Goal: Task Accomplishment & Management: Use online tool/utility

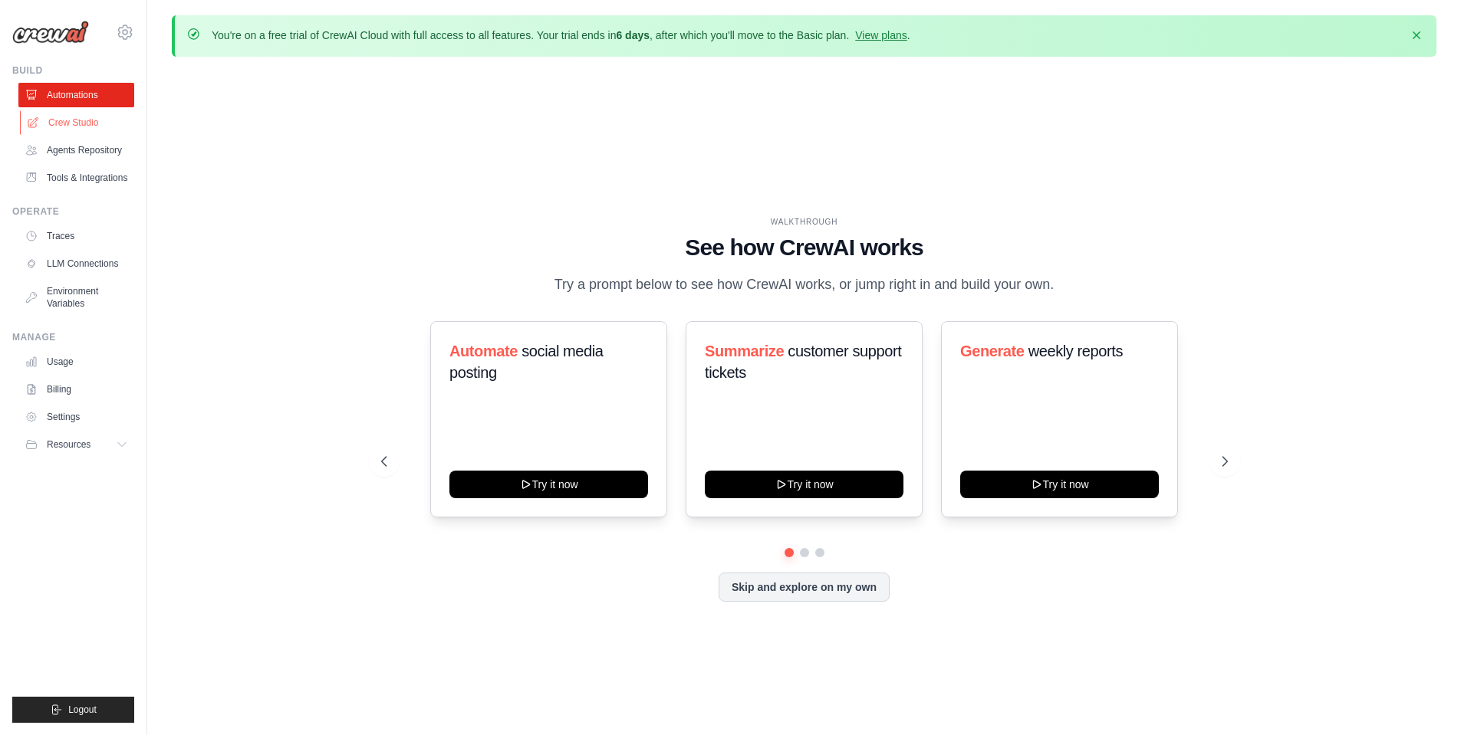
click at [63, 120] on link "Crew Studio" at bounding box center [78, 122] width 116 height 25
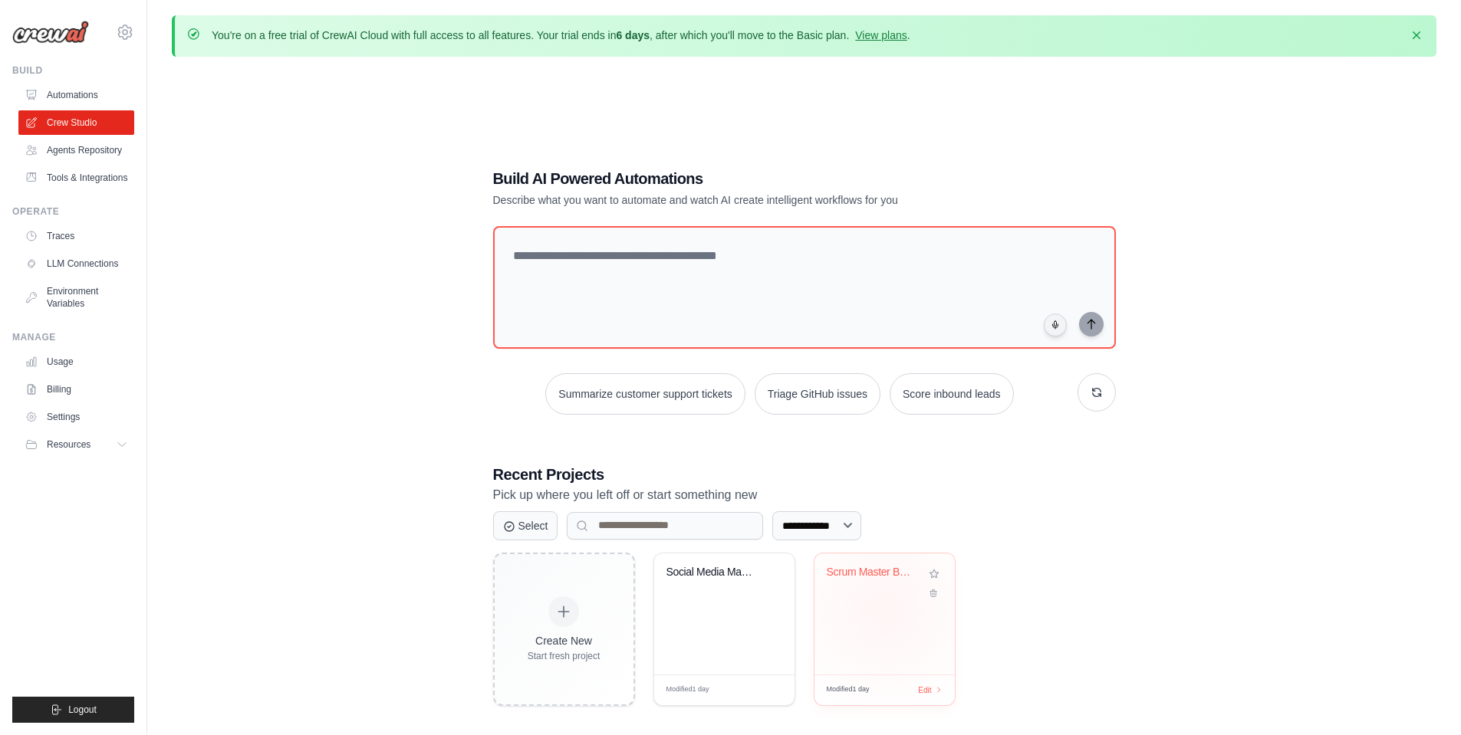
click at [885, 609] on div "Scrum Master Bot - Team Activity Mo..." at bounding box center [884, 614] width 140 height 121
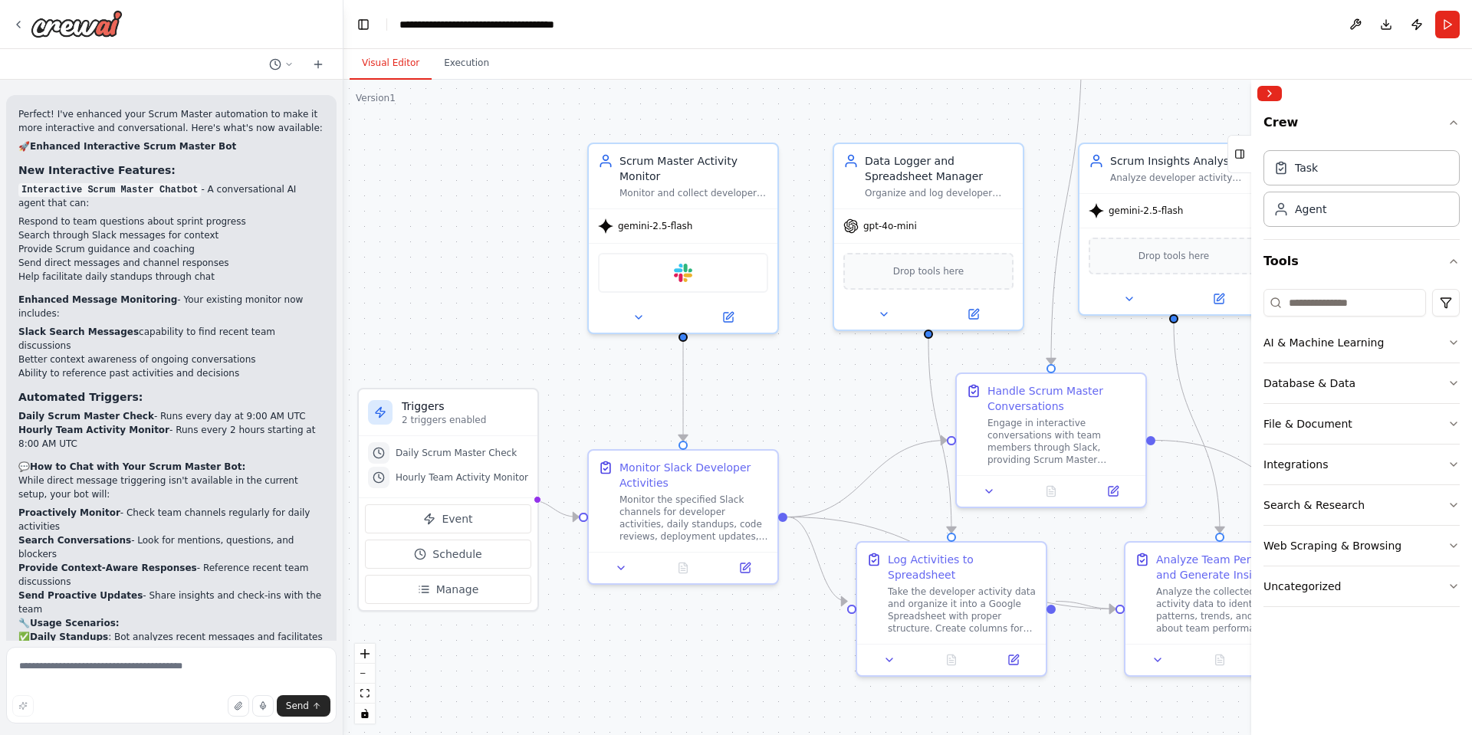
scroll to position [3235, 0]
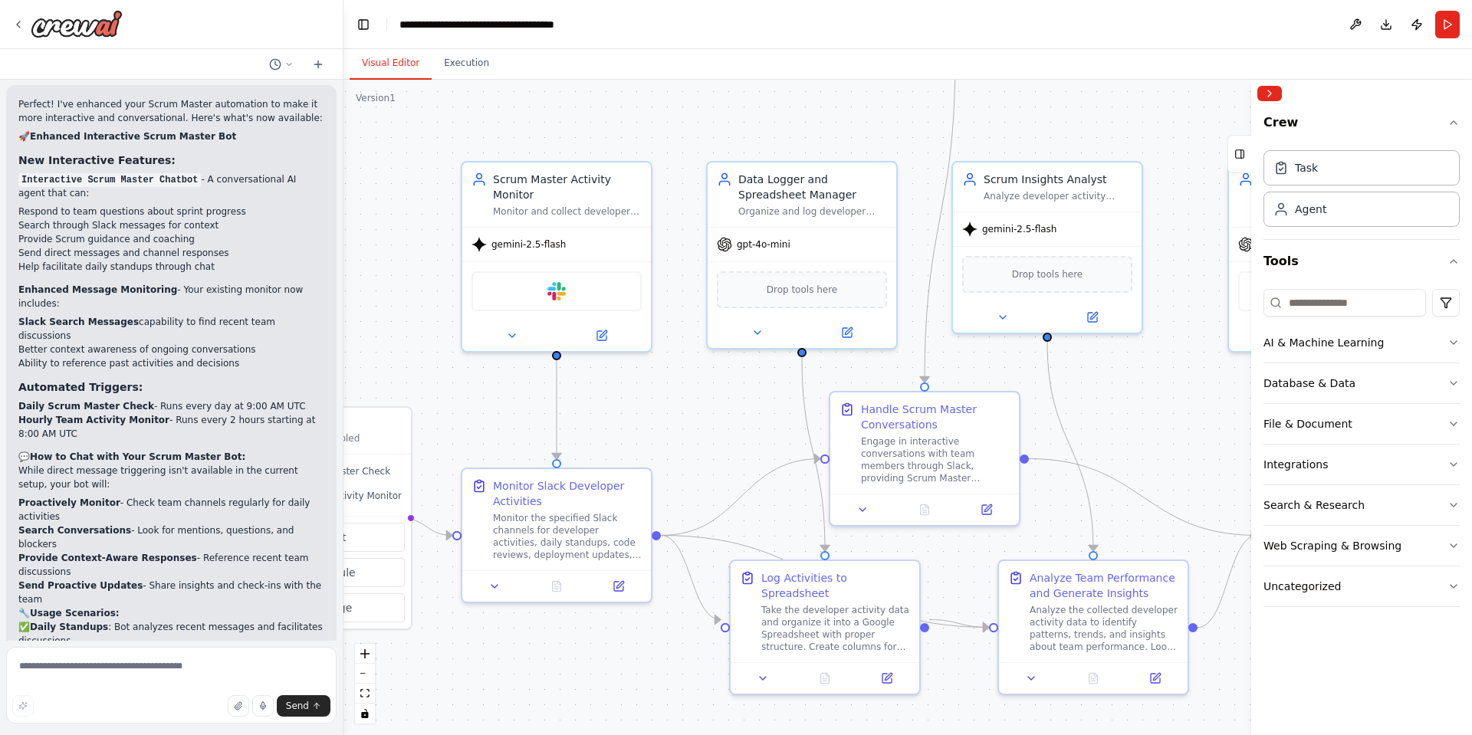
drag, startPoint x: 888, startPoint y: 417, endPoint x: 699, endPoint y: 422, distance: 189.5
click at [699, 422] on div ".deletable-edge-delete-btn { width: 20px; height: 20px; border: 0px solid #ffff…" at bounding box center [908, 408] width 1129 height 656
click at [566, 298] on div "Slack" at bounding box center [557, 288] width 170 height 40
click at [597, 333] on icon at bounding box center [601, 332] width 9 height 9
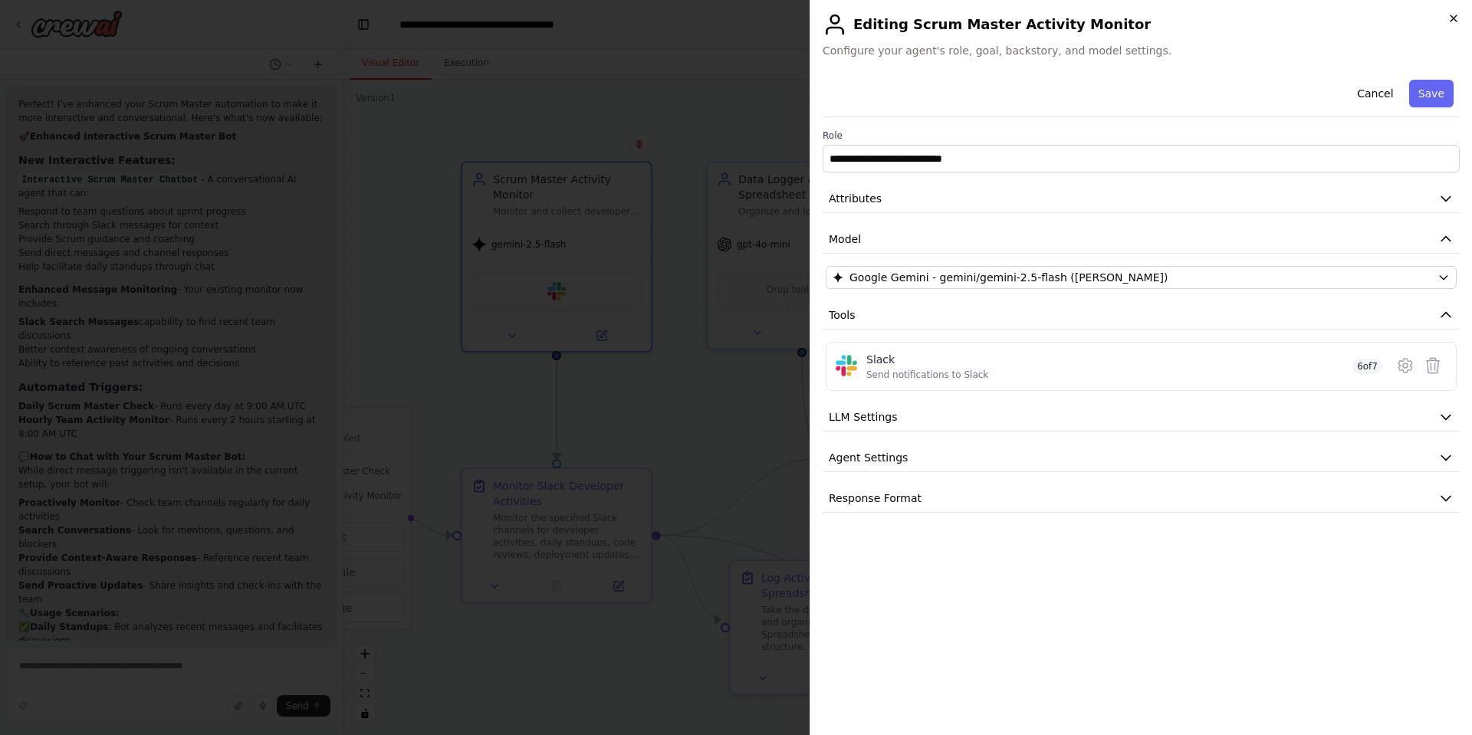
click at [1458, 14] on icon "button" at bounding box center [1454, 18] width 12 height 12
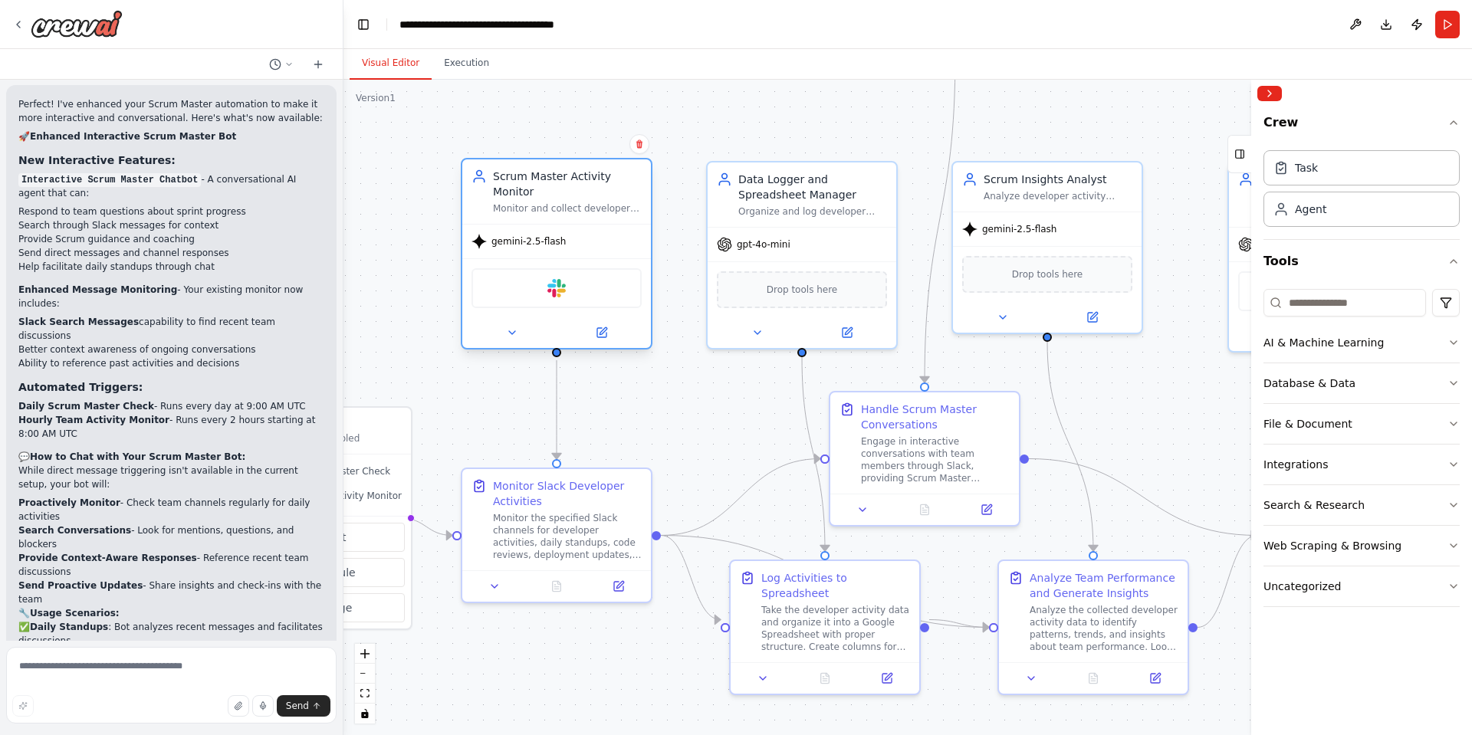
click at [567, 215] on div "Scrum Master Activity Monitor Monitor and collect developer activities from Sla…" at bounding box center [556, 191] width 189 height 64
click at [600, 332] on icon at bounding box center [603, 330] width 7 height 7
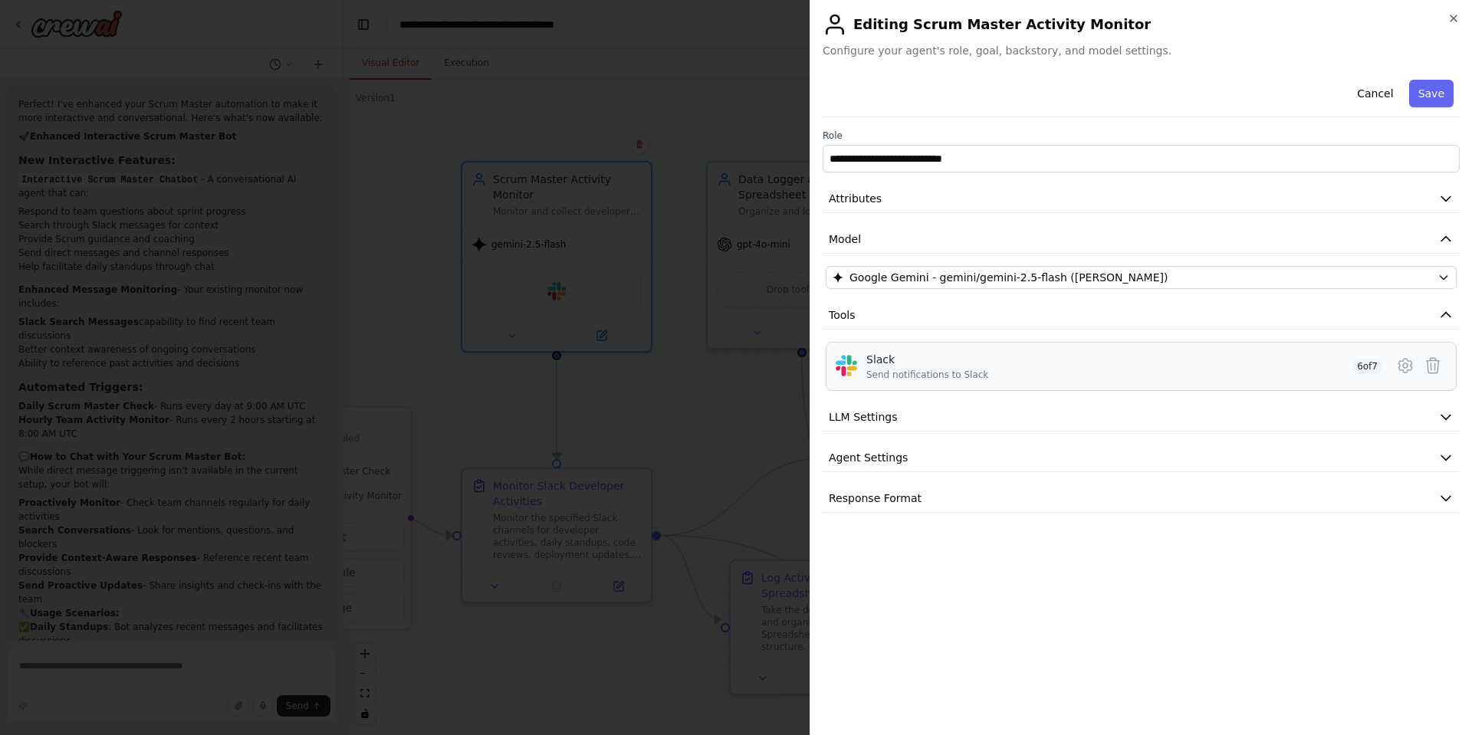
click at [1370, 367] on span "6 of 7" at bounding box center [1368, 366] width 30 height 15
click at [1407, 365] on icon at bounding box center [1405, 366] width 18 height 18
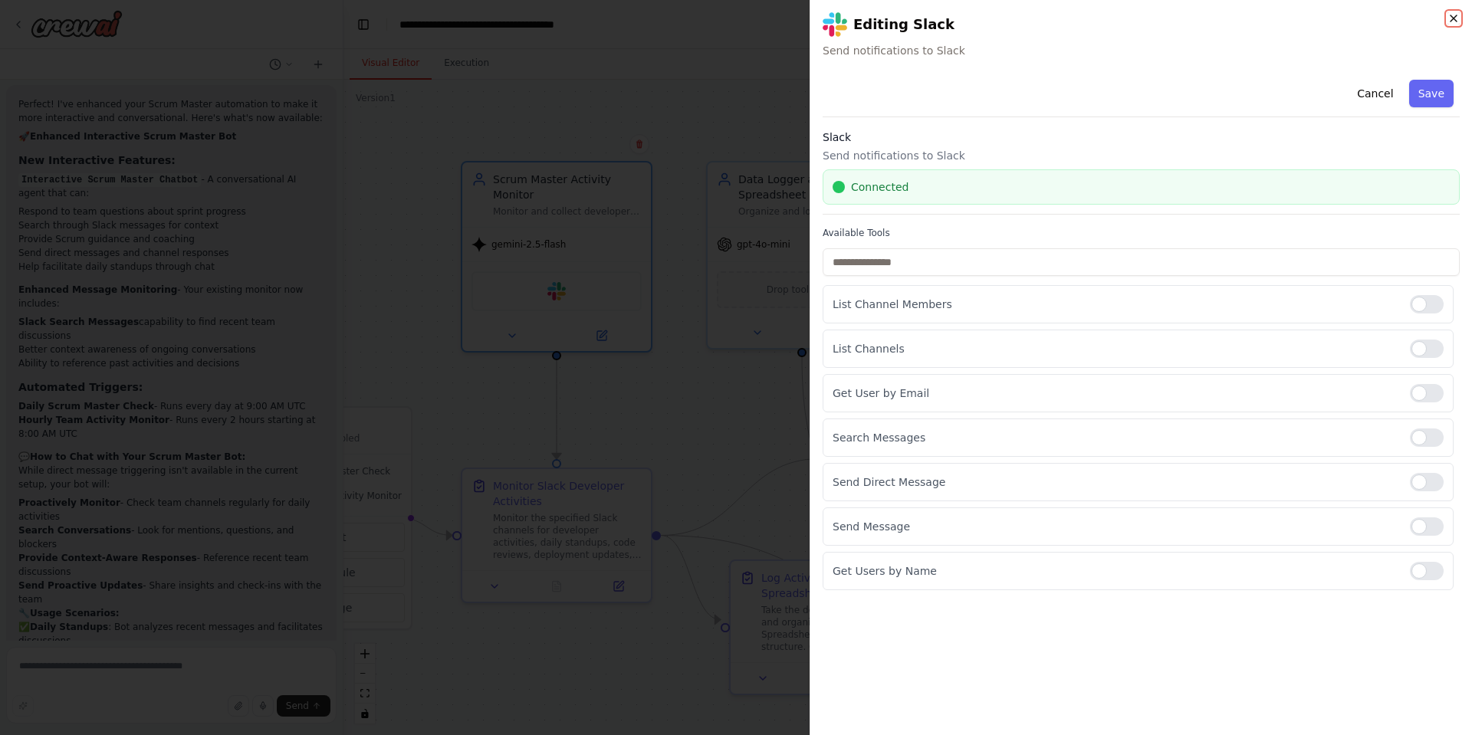
click at [1451, 12] on icon "button" at bounding box center [1454, 18] width 12 height 12
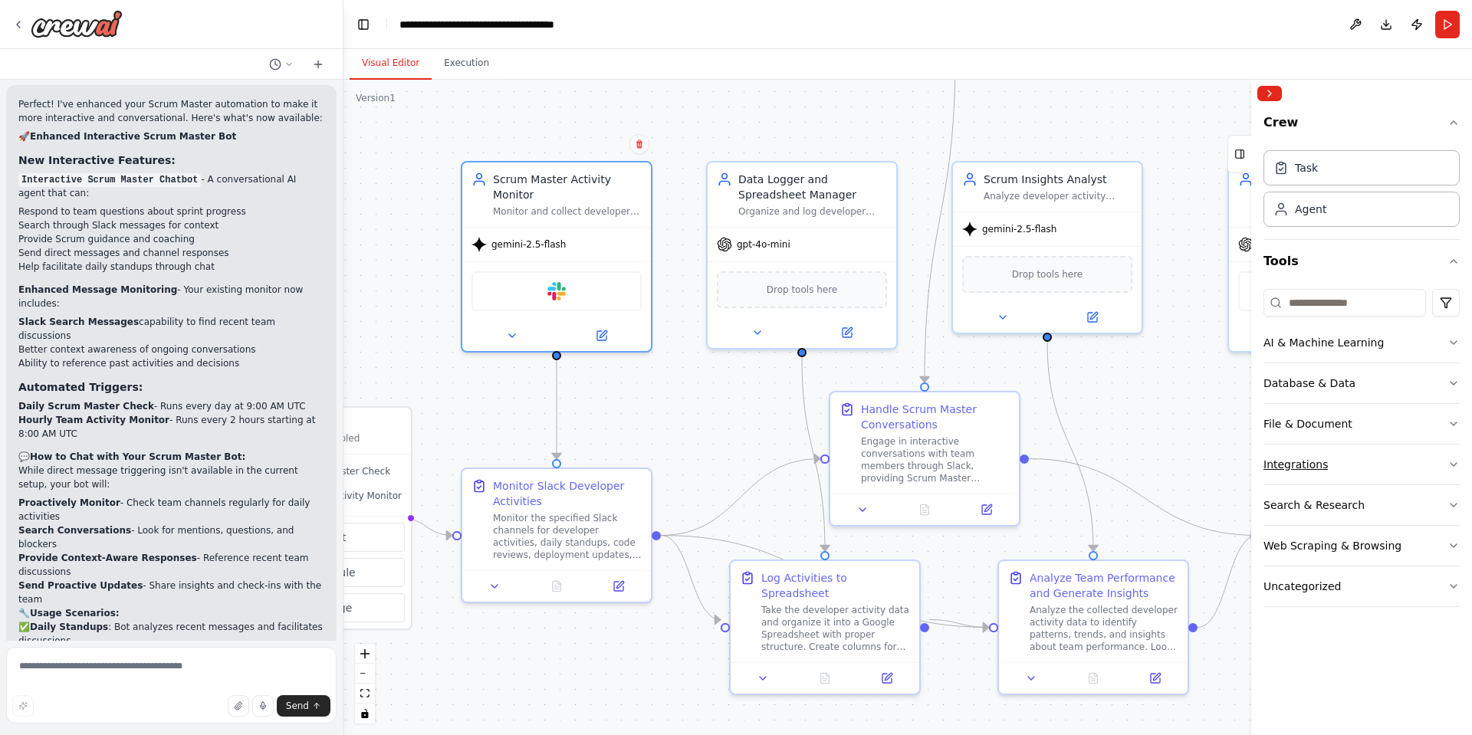
click at [1356, 466] on button "Integrations" at bounding box center [1362, 465] width 196 height 40
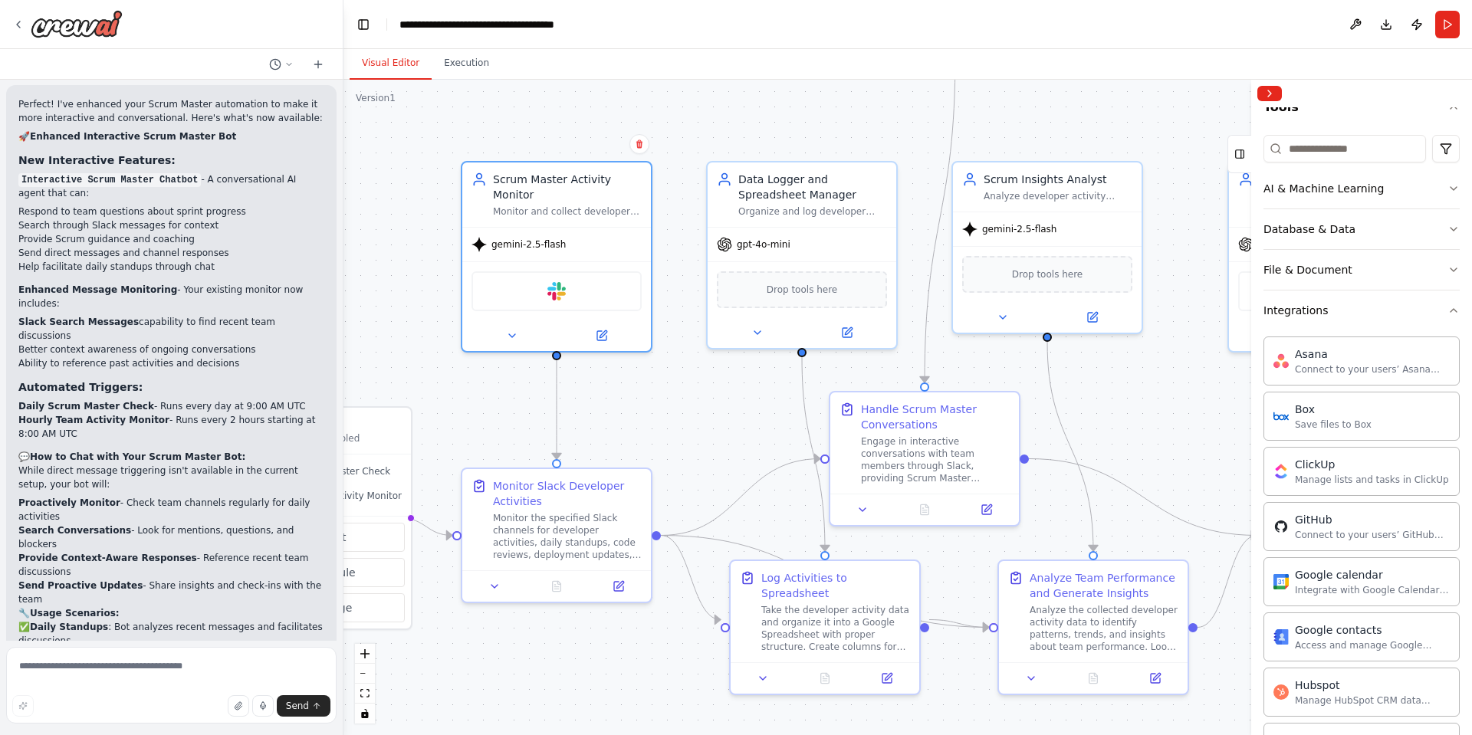
scroll to position [4, 0]
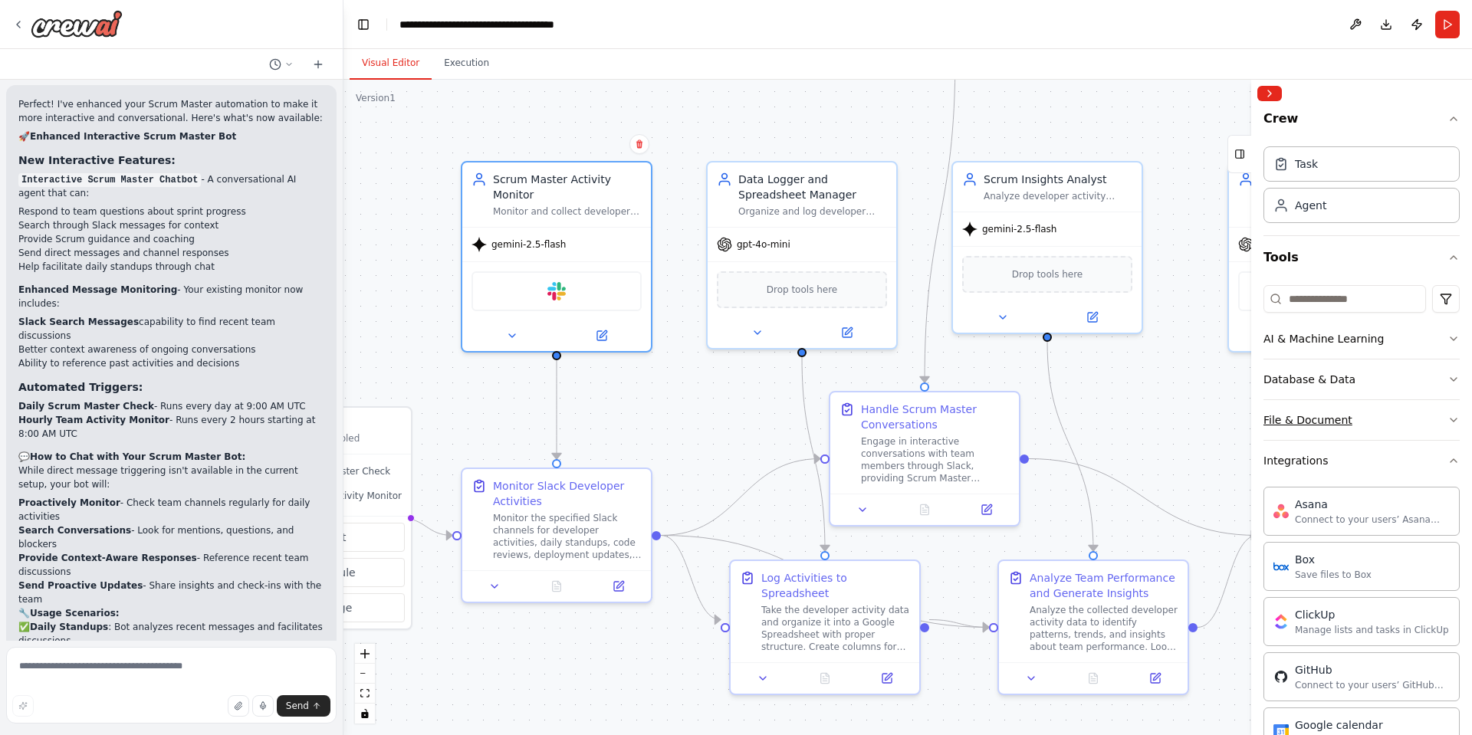
click at [1360, 432] on button "File & Document" at bounding box center [1362, 420] width 196 height 40
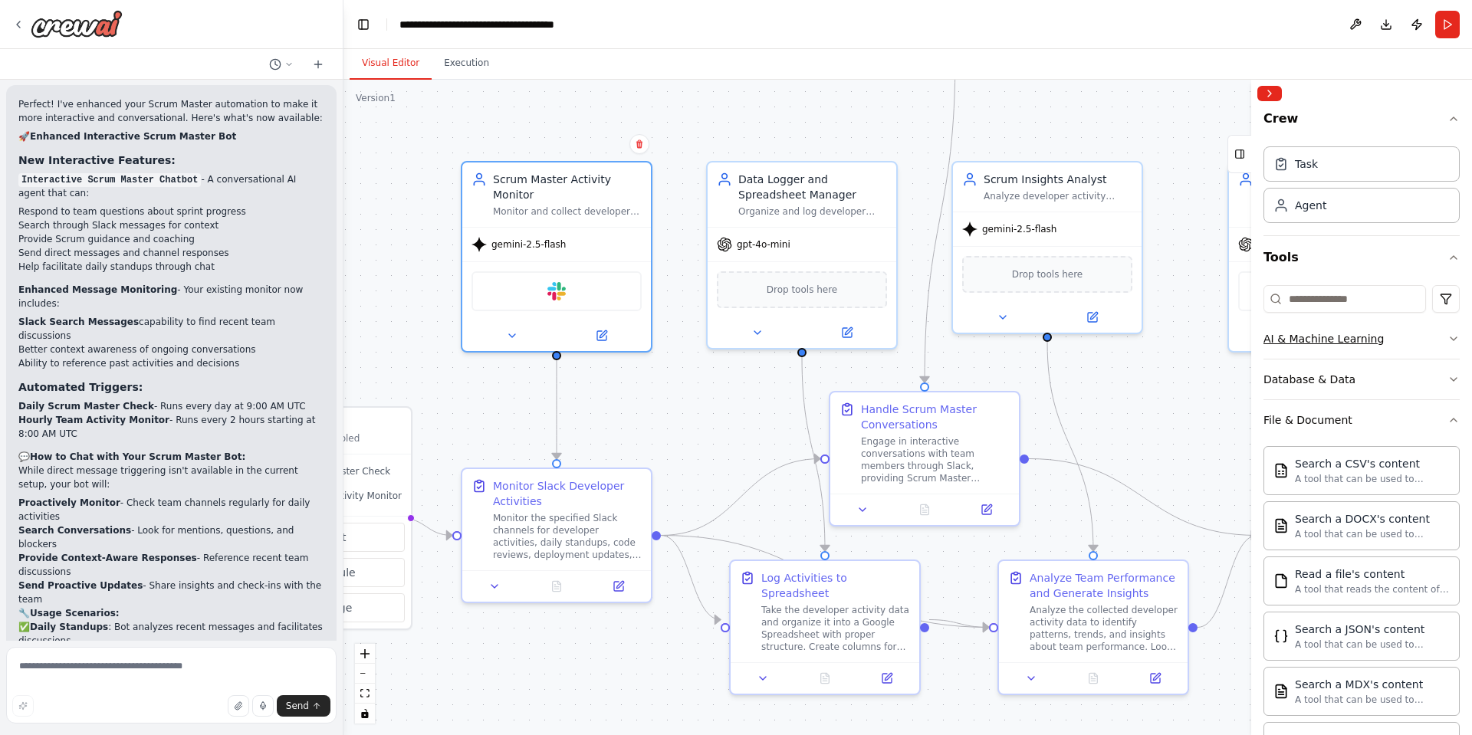
click at [1387, 338] on button "AI & Machine Learning" at bounding box center [1362, 339] width 196 height 40
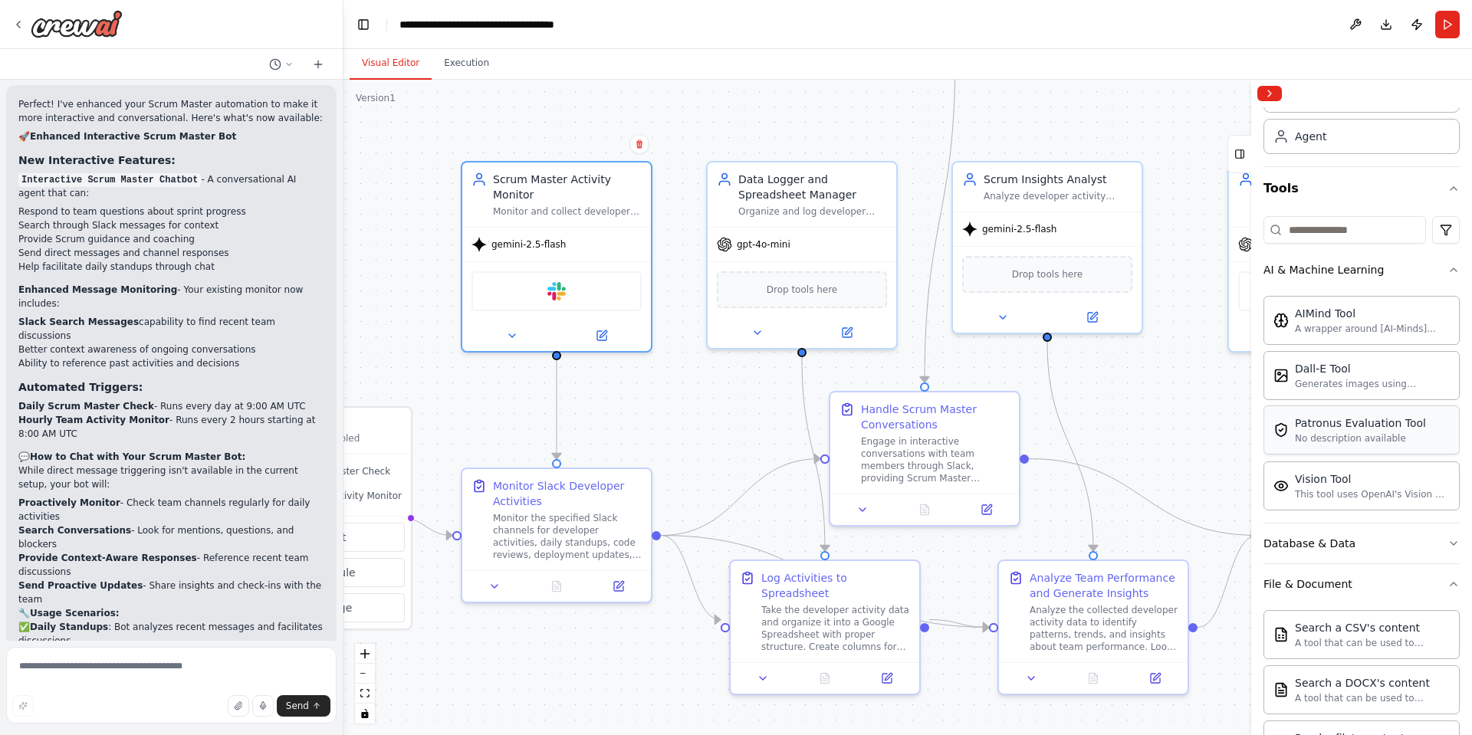
scroll to position [0, 0]
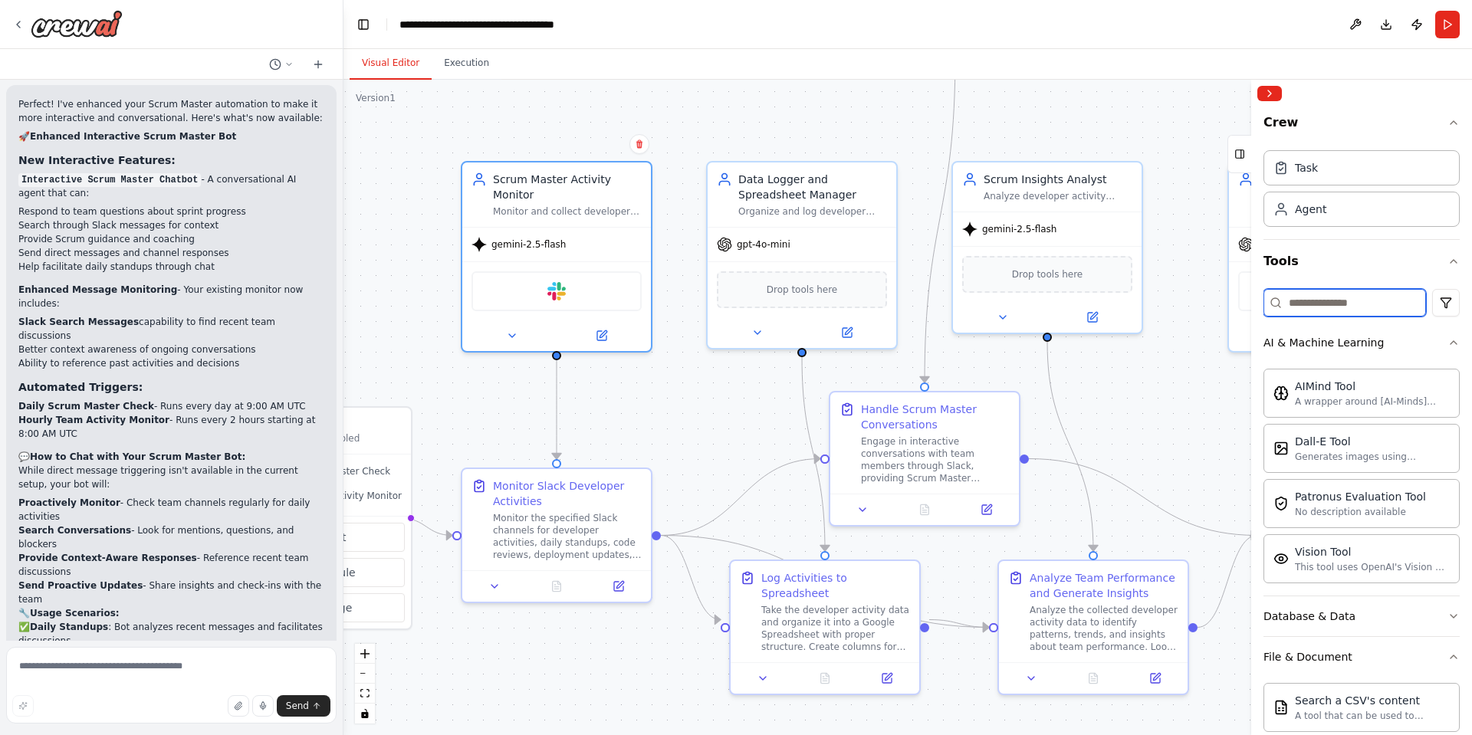
click at [1328, 303] on input at bounding box center [1345, 303] width 163 height 28
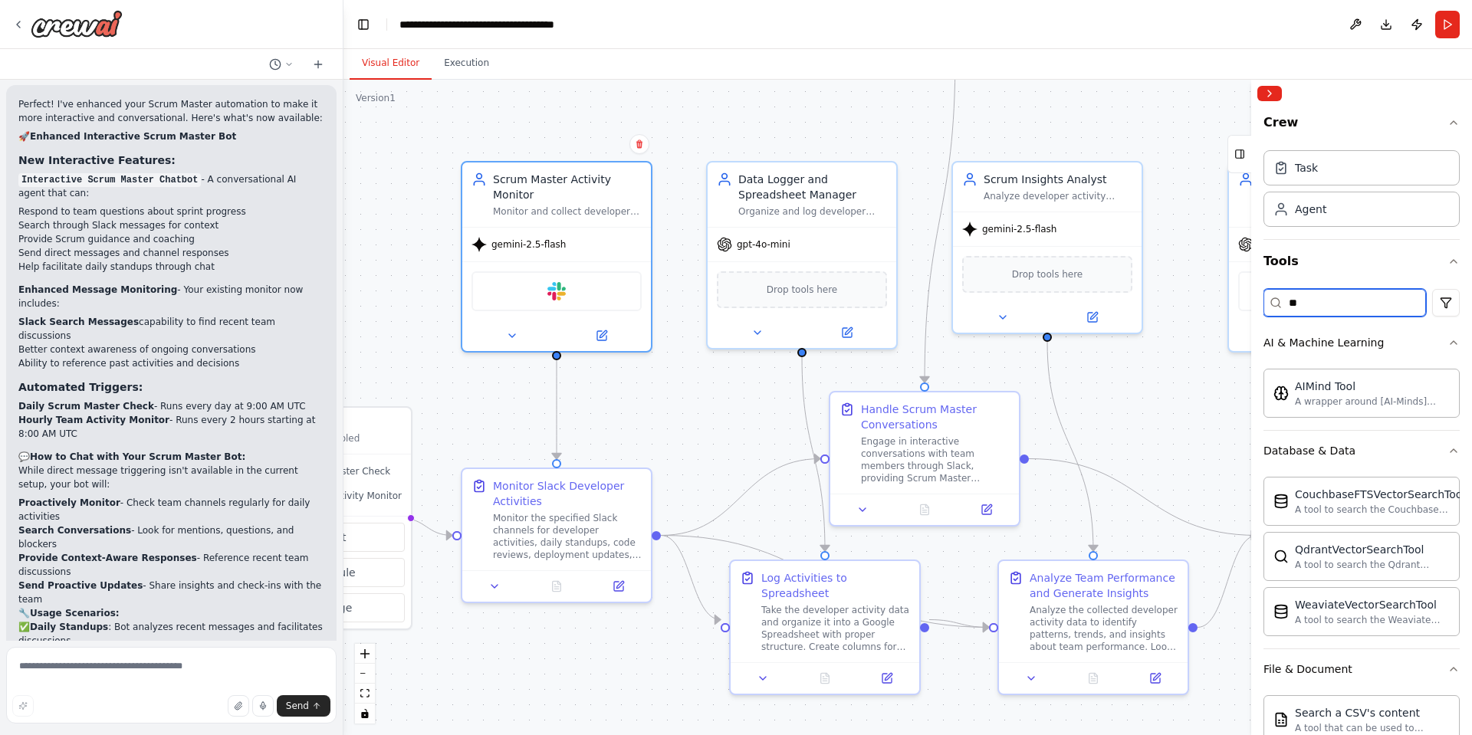
type input "*"
type input "***"
click at [1312, 209] on div "Agent" at bounding box center [1310, 208] width 31 height 15
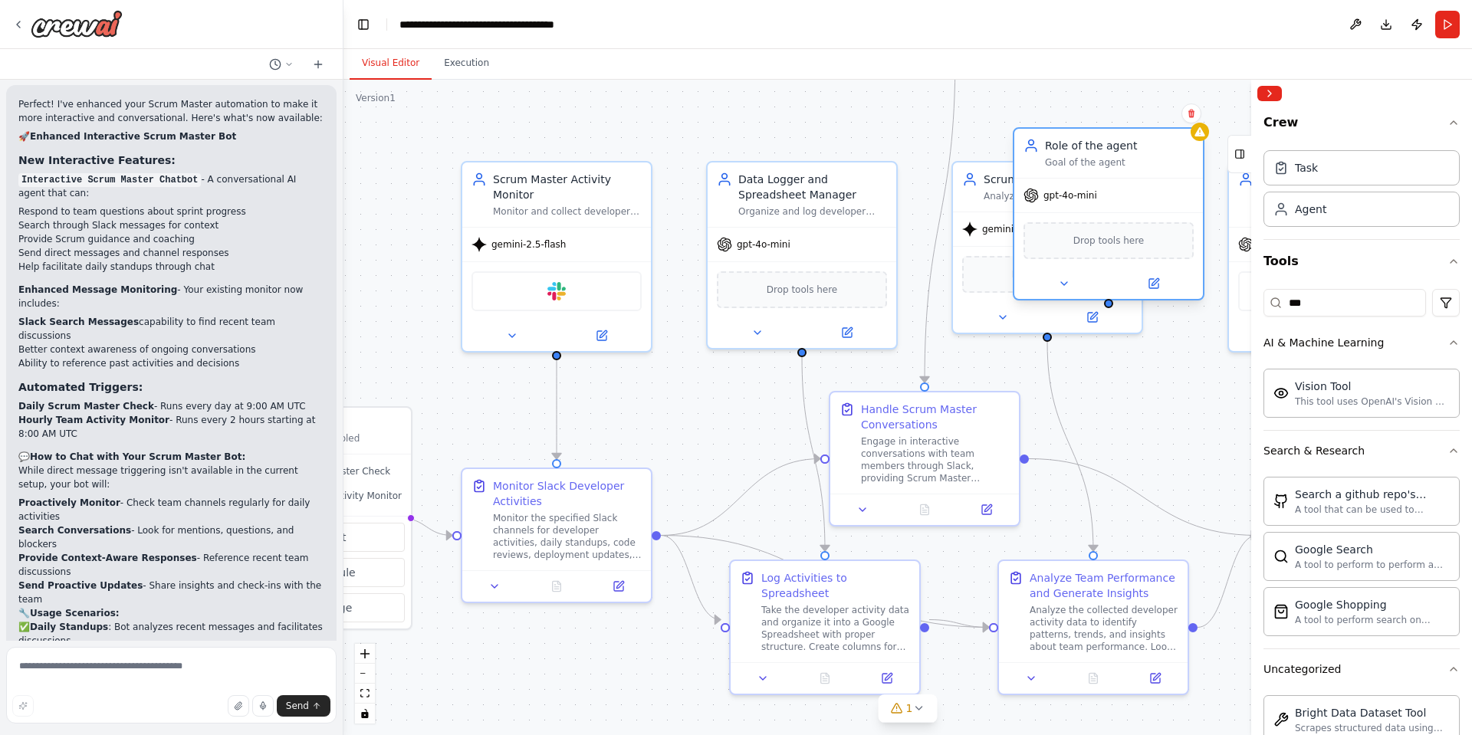
drag, startPoint x: 1174, startPoint y: 144, endPoint x: 1145, endPoint y: 124, distance: 35.3
click at [1145, 138] on div "Role of the agent" at bounding box center [1119, 145] width 149 height 15
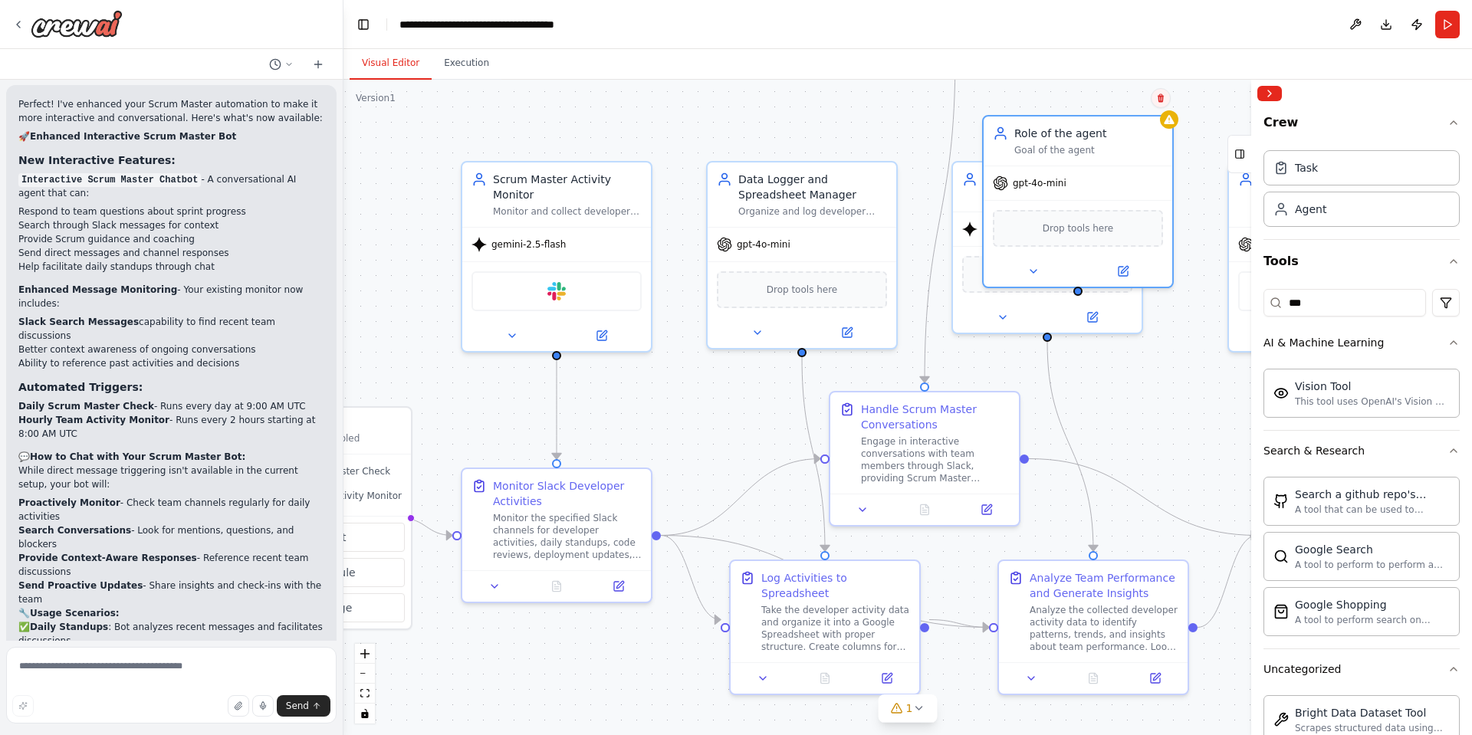
click at [1165, 95] on icon at bounding box center [1160, 98] width 9 height 9
click at [1120, 99] on button "Confirm" at bounding box center [1117, 98] width 54 height 18
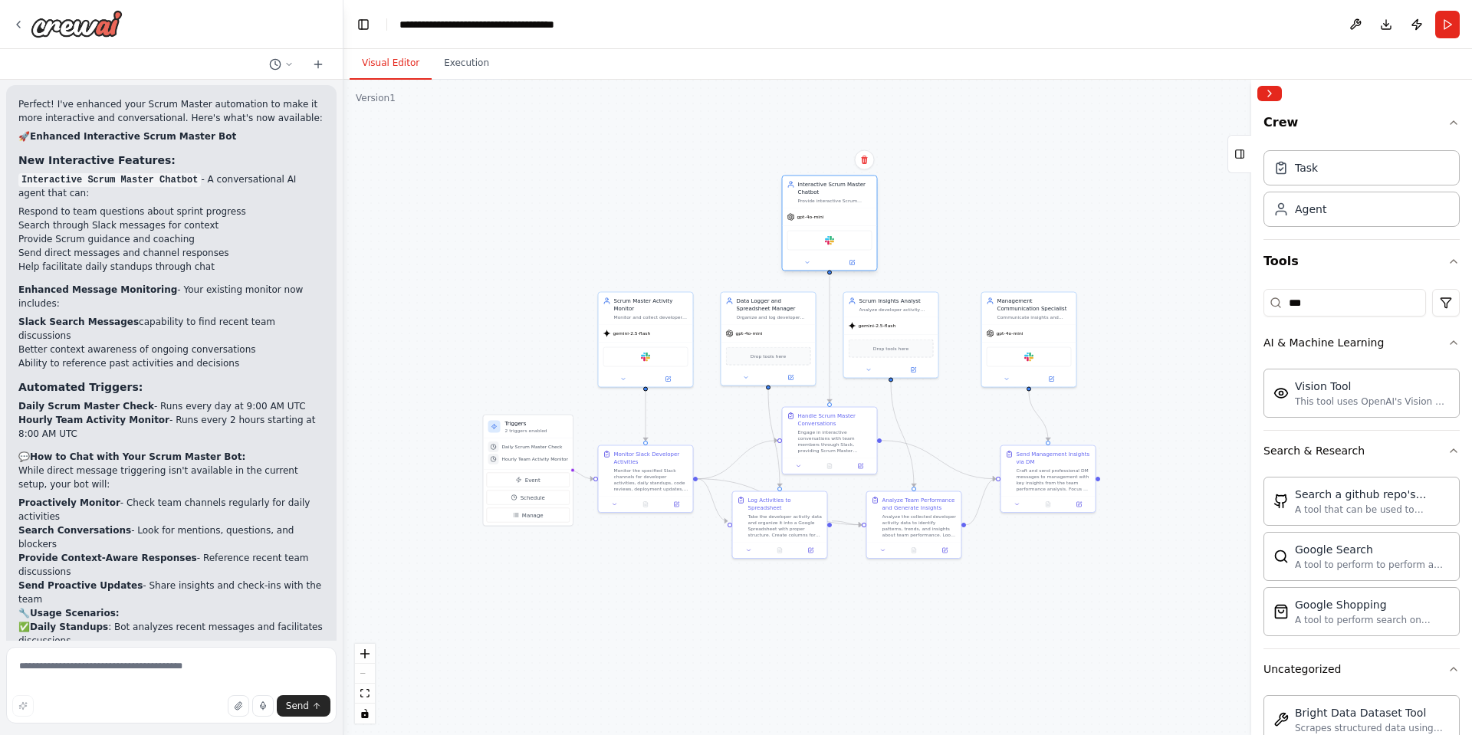
drag, startPoint x: 871, startPoint y: 163, endPoint x: 856, endPoint y: 199, distance: 39.2
click at [856, 199] on div "Provide interactive Scrum Master support through Slack conversations, respondin…" at bounding box center [835, 201] width 74 height 6
click at [939, 229] on div ".deletable-edge-delete-btn { width: 20px; height: 20px; border: 0px solid #ffff…" at bounding box center [908, 408] width 1129 height 656
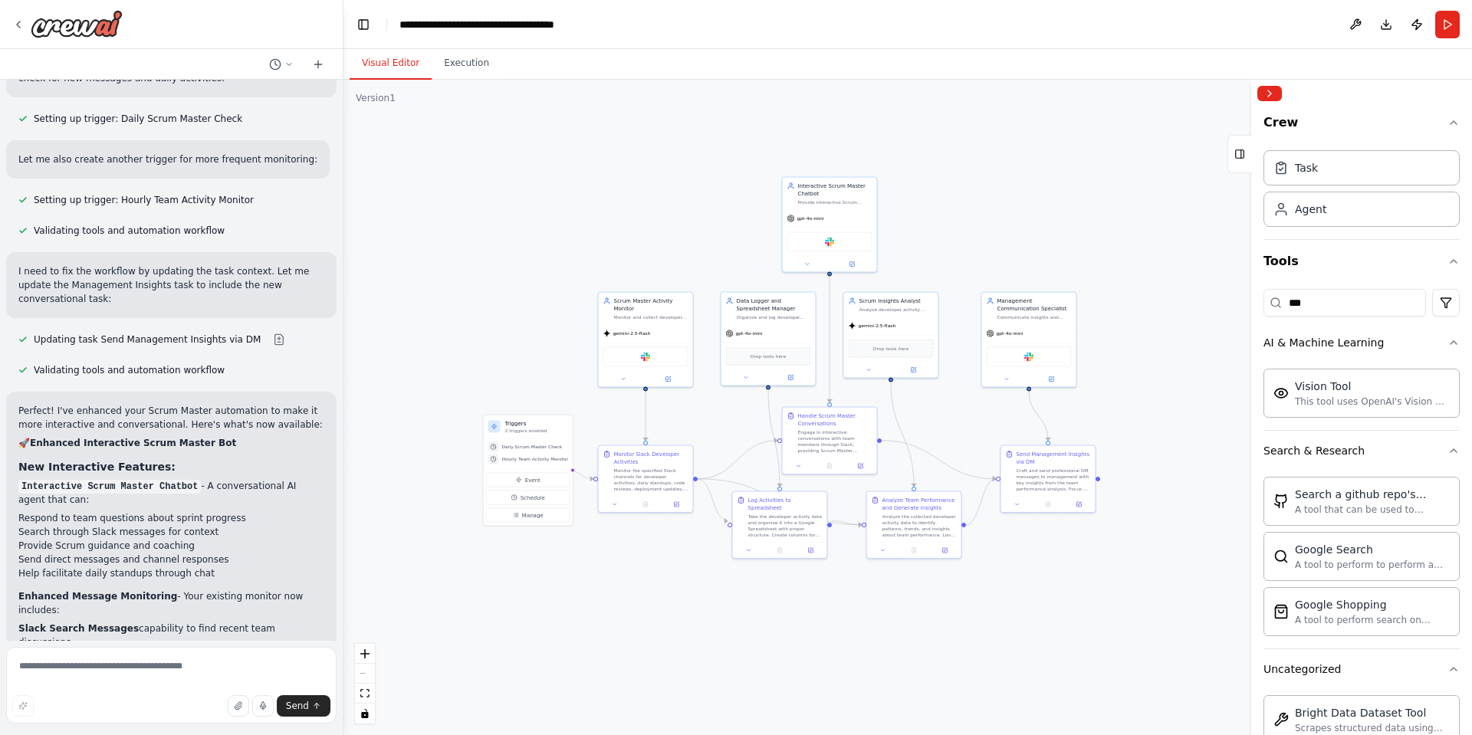
scroll to position [3235, 0]
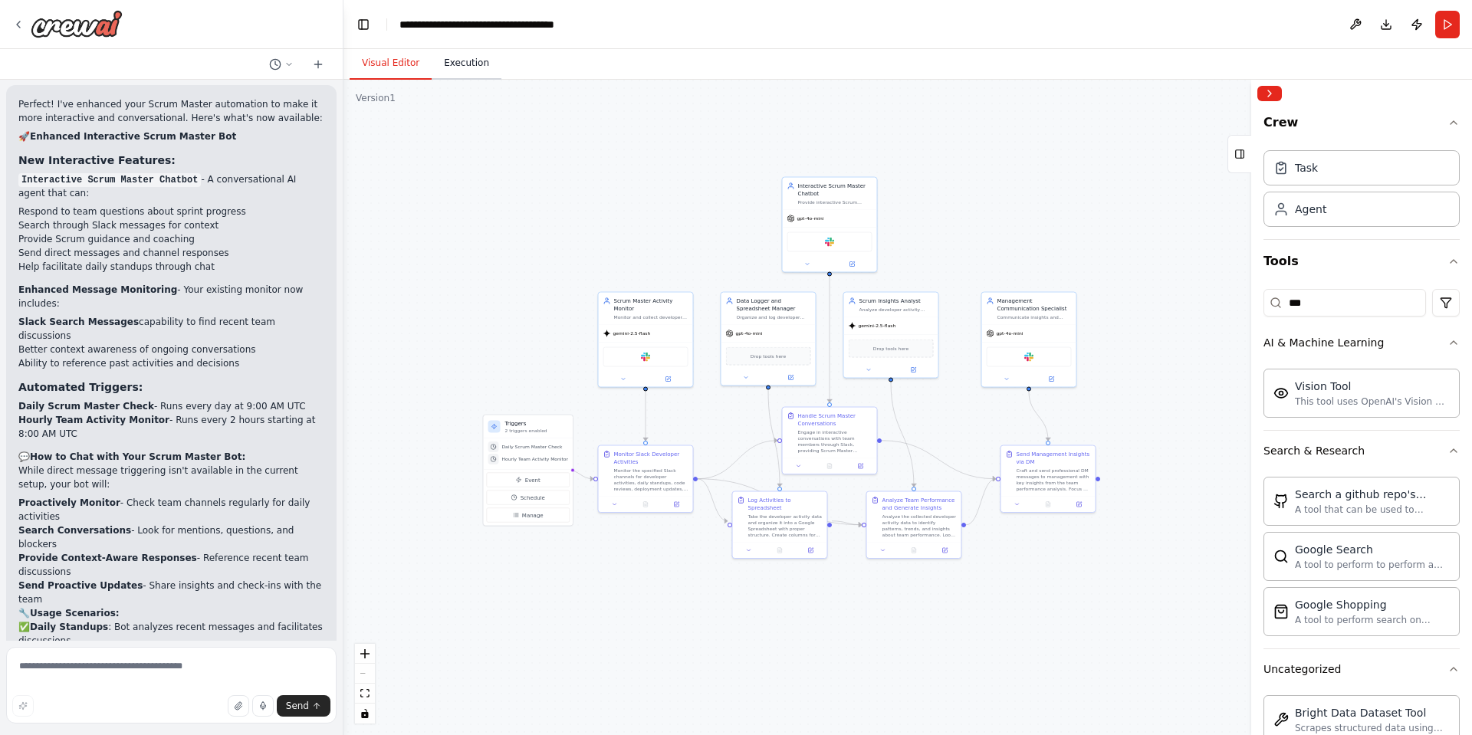
click at [463, 61] on button "Execution" at bounding box center [467, 64] width 70 height 32
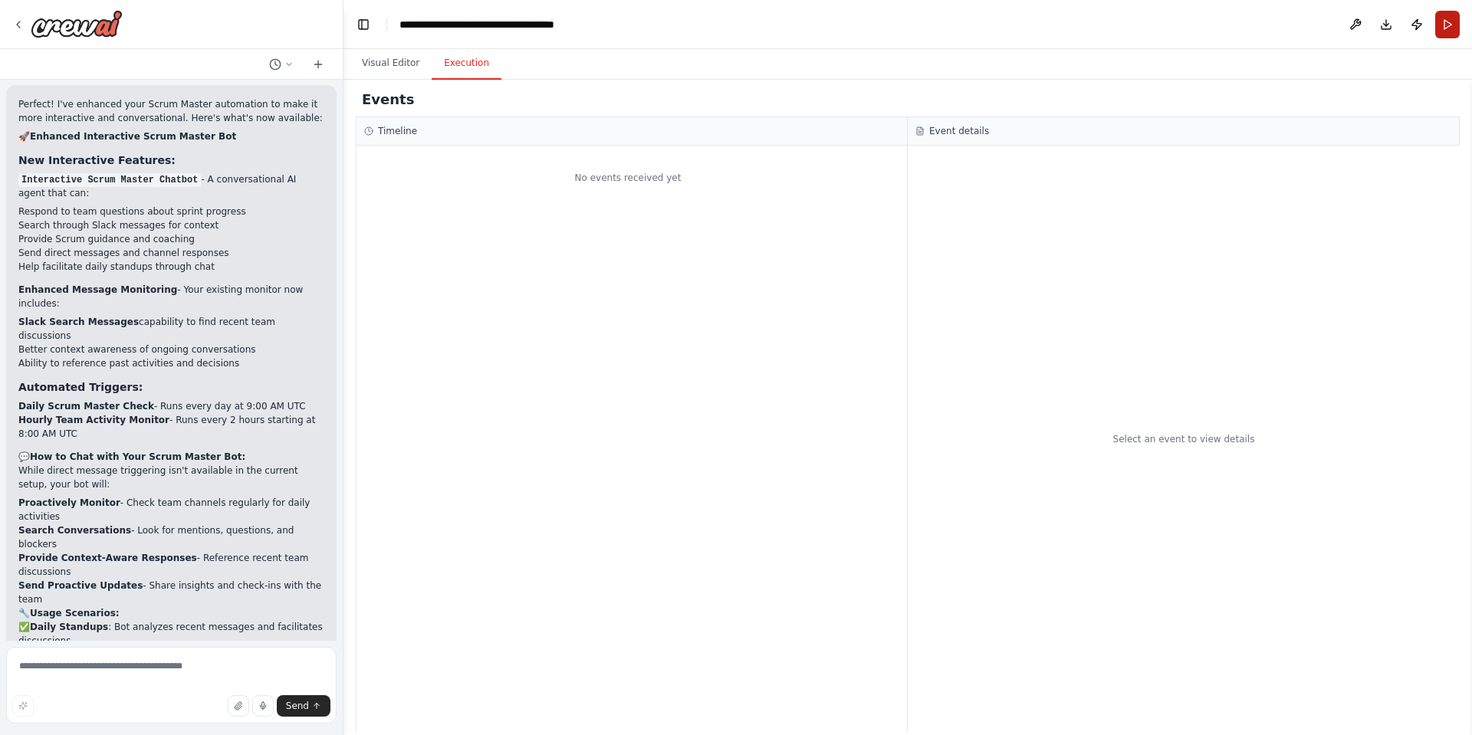
click at [1452, 23] on button "Run" at bounding box center [1447, 25] width 25 height 28
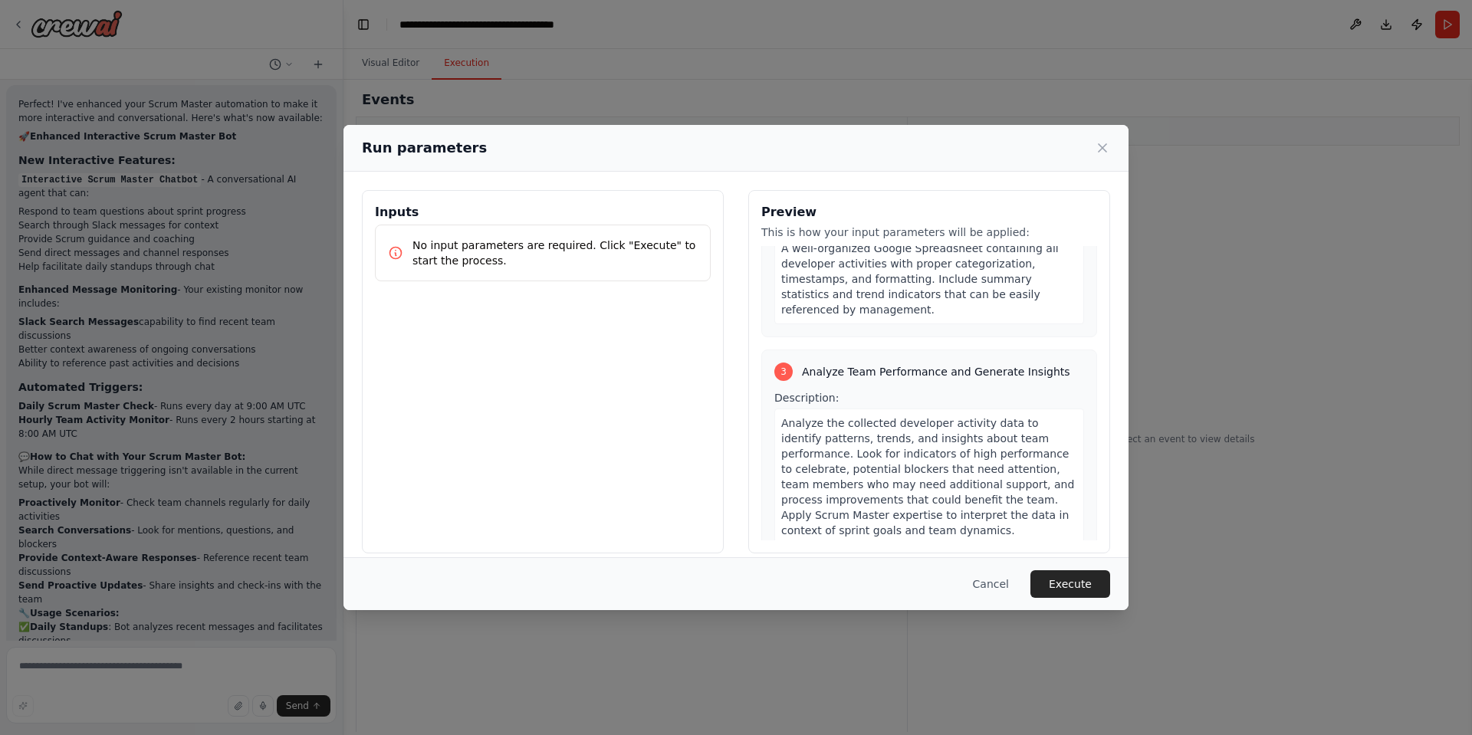
scroll to position [920, 0]
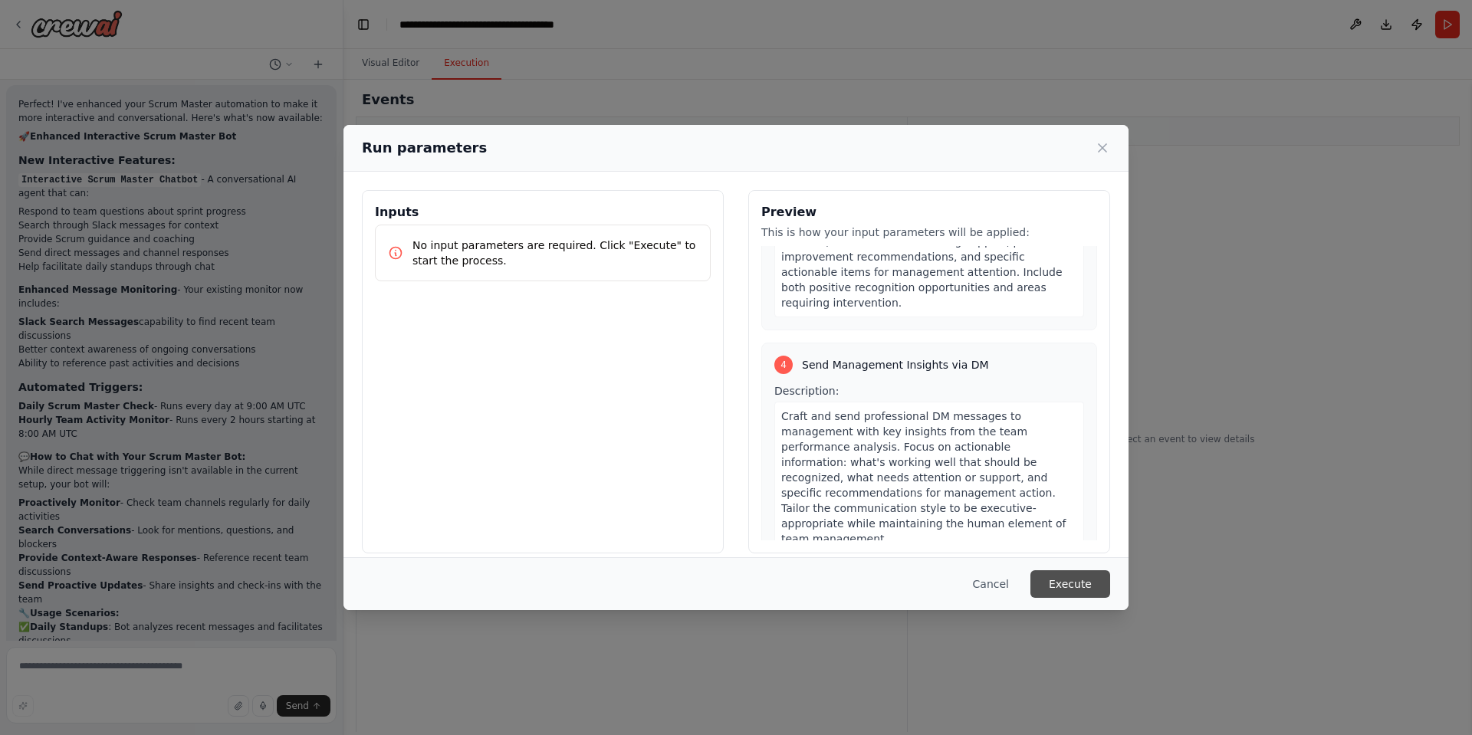
click at [1067, 587] on button "Execute" at bounding box center [1071, 585] width 80 height 28
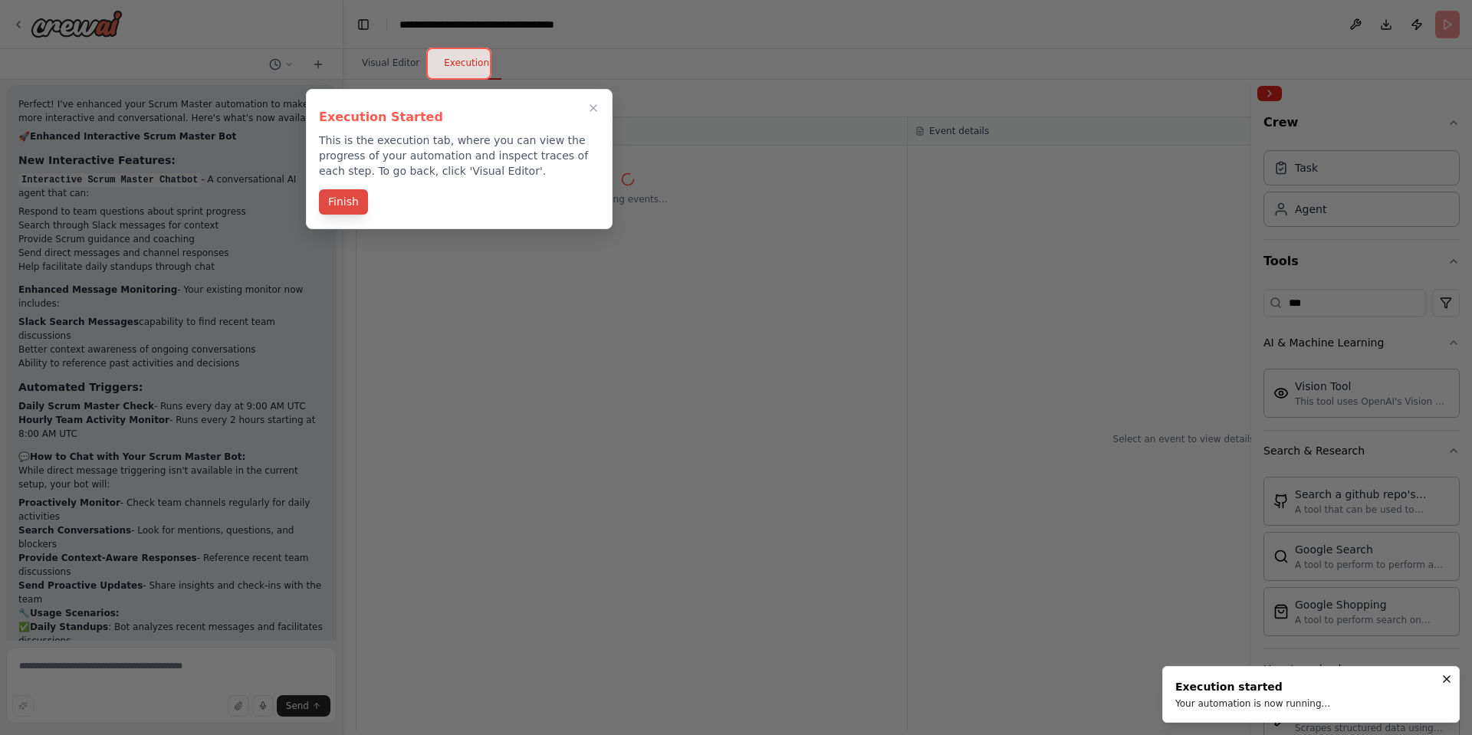
click at [338, 203] on button "Finish" at bounding box center [343, 201] width 49 height 25
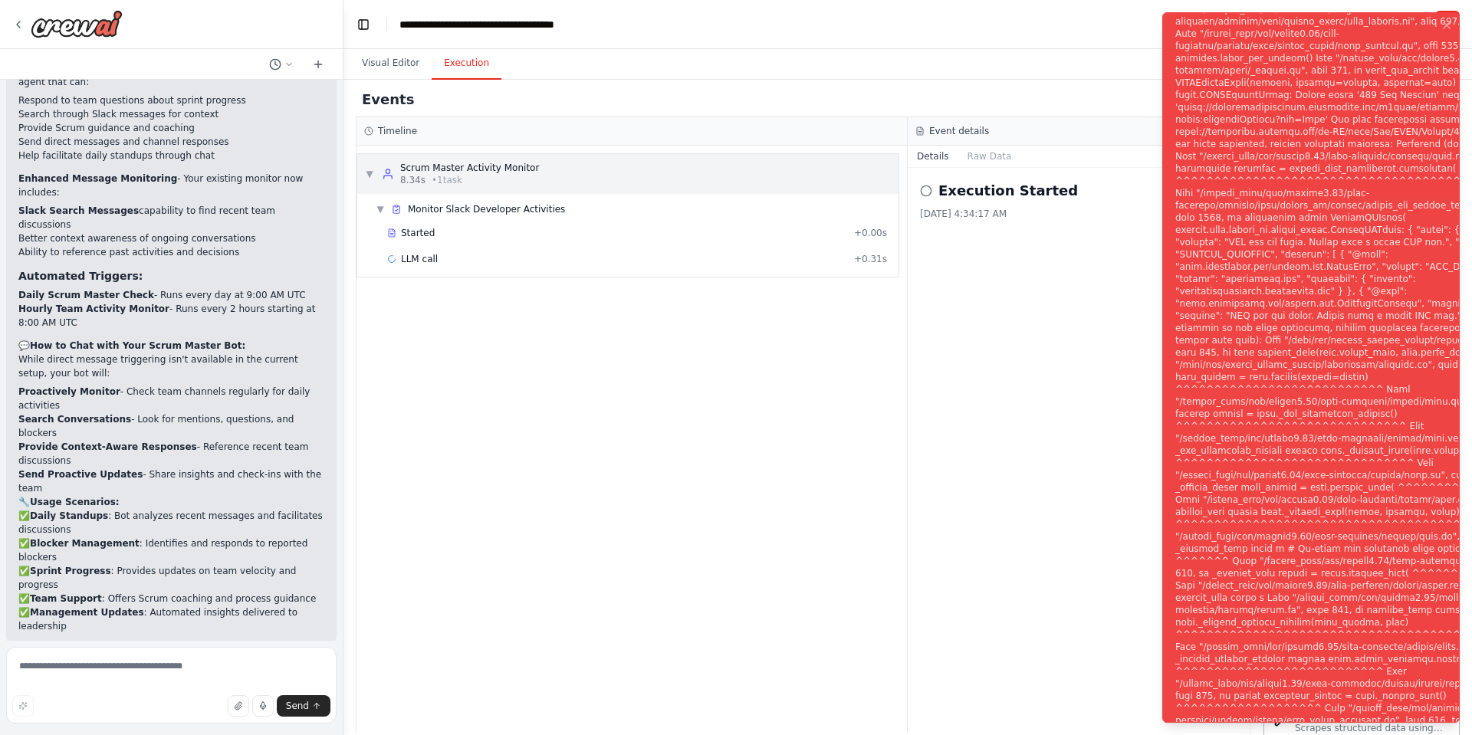
scroll to position [3359, 0]
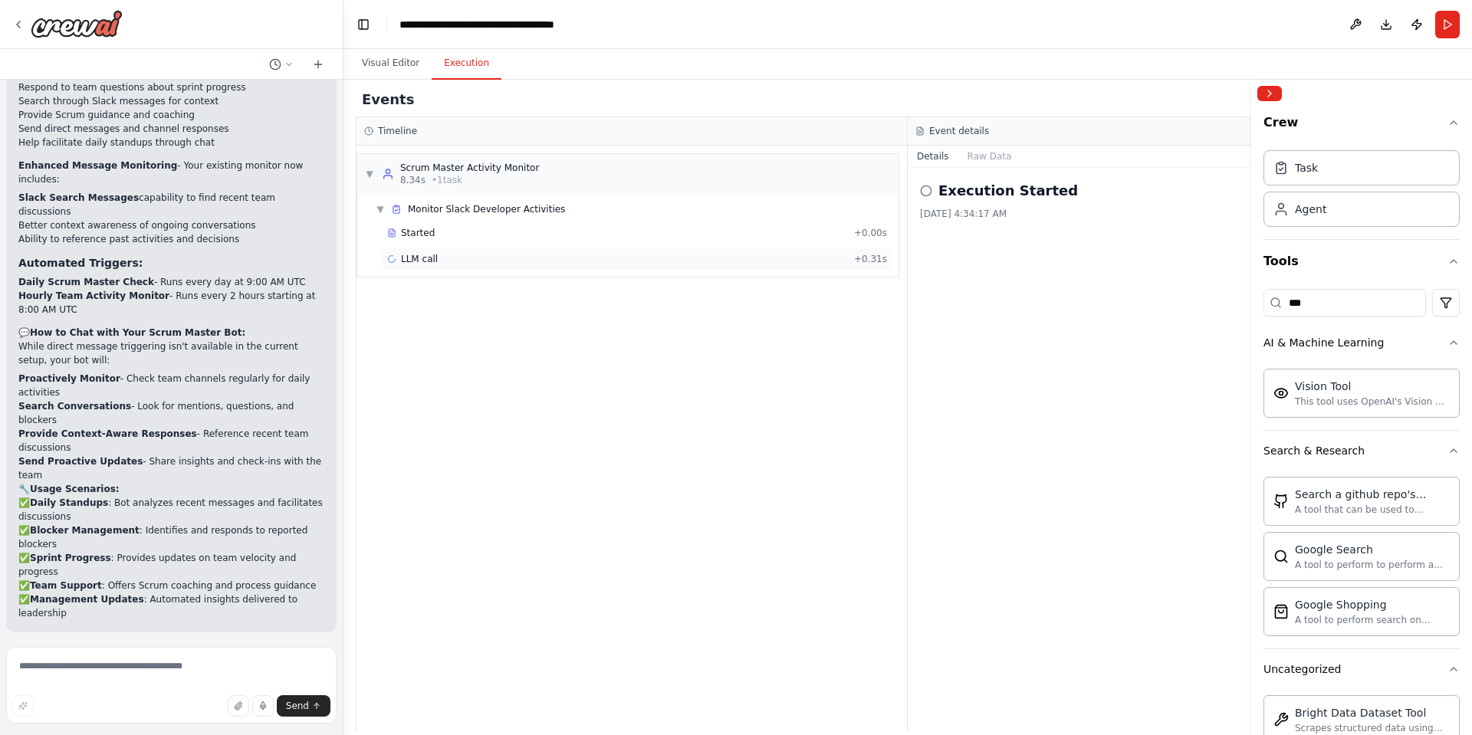
click at [442, 257] on div "LLM call + 0.31s" at bounding box center [637, 259] width 500 height 12
click at [447, 229] on div "Started" at bounding box center [617, 233] width 461 height 12
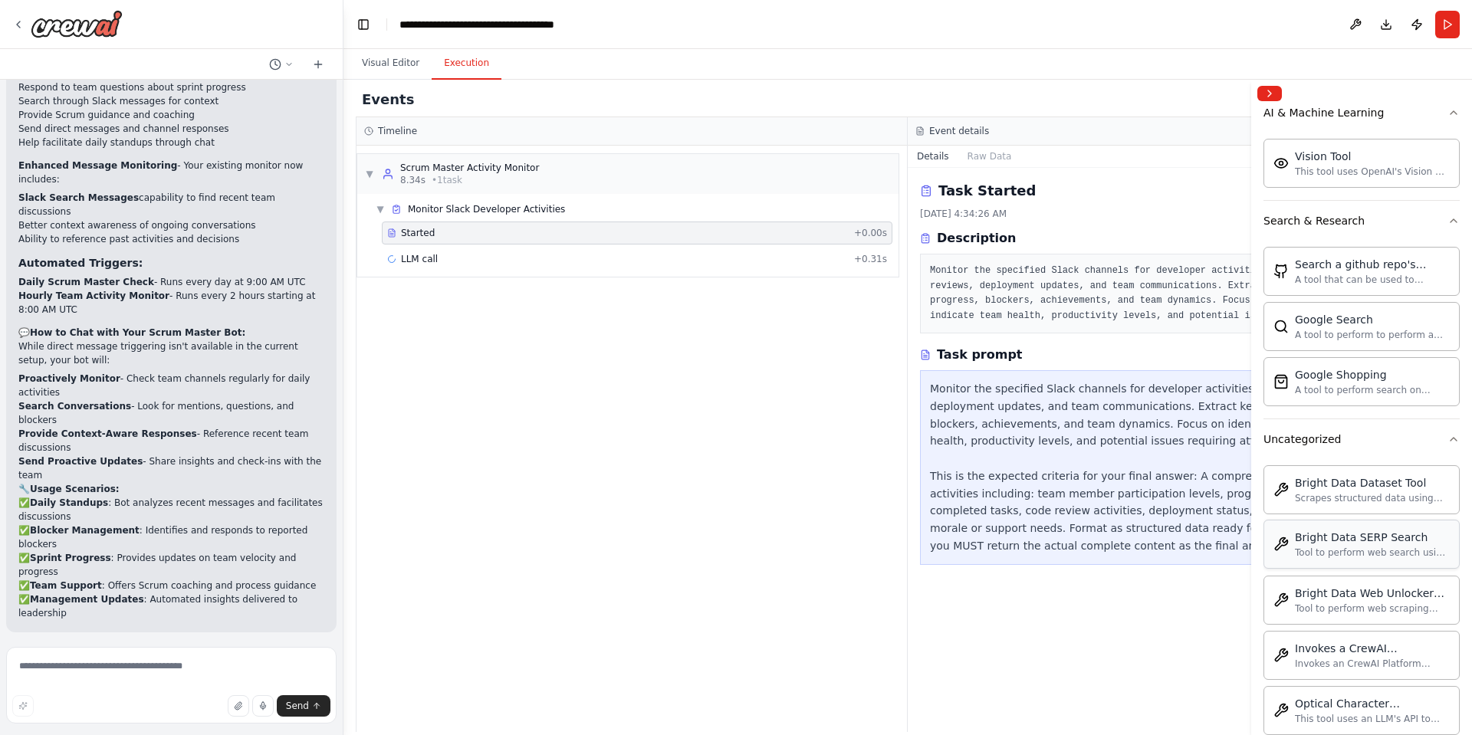
scroll to position [0, 0]
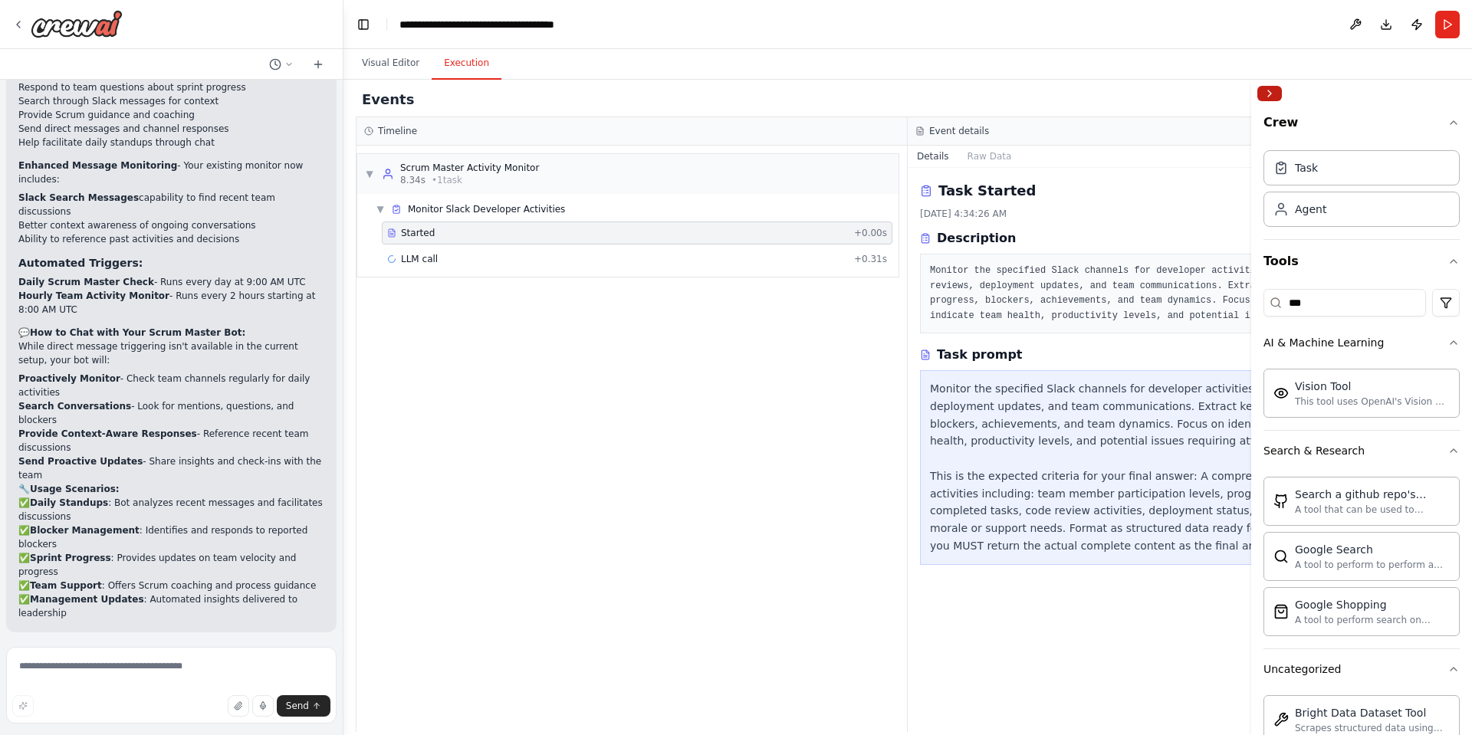
click at [1271, 90] on button "Collapse right sidebar" at bounding box center [1270, 93] width 25 height 15
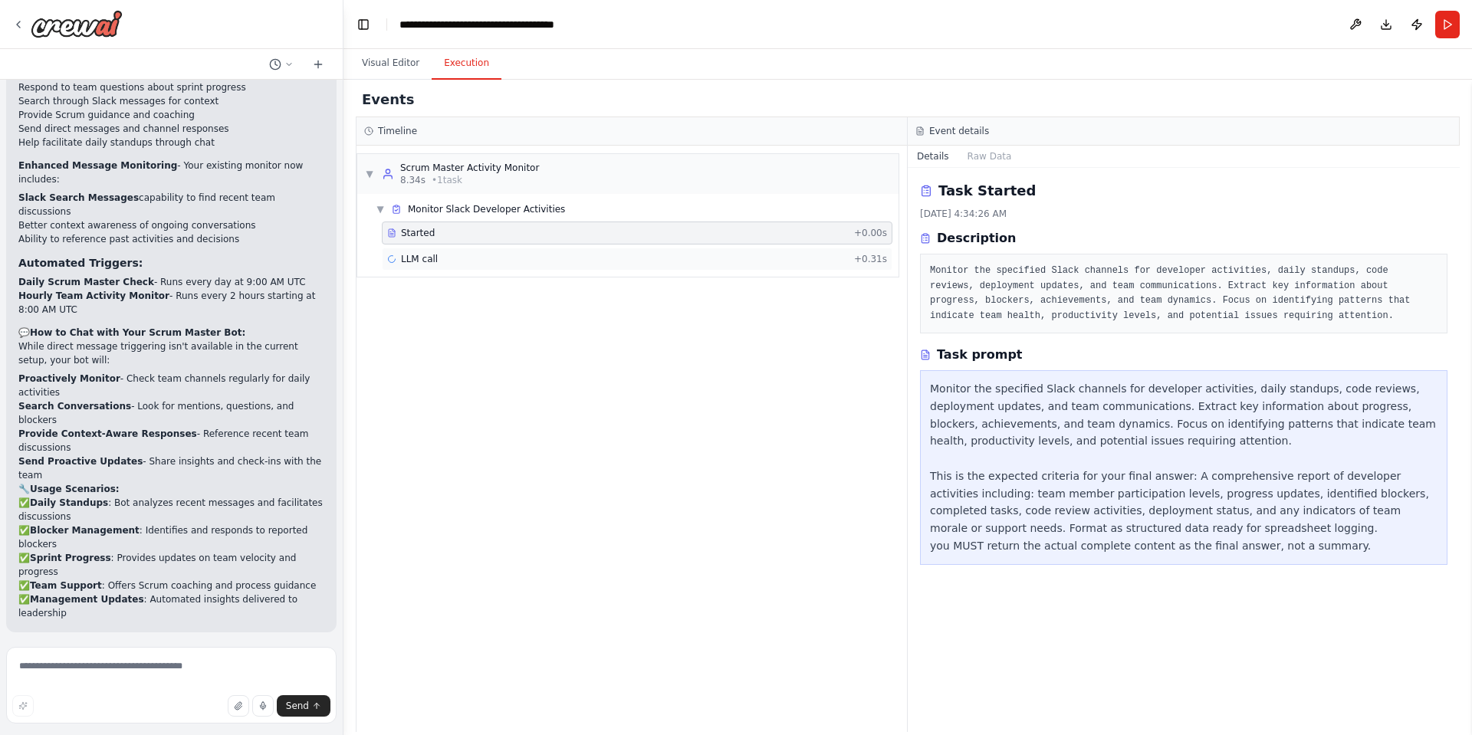
click at [470, 261] on div "LLM call + 0.31s" at bounding box center [637, 259] width 500 height 12
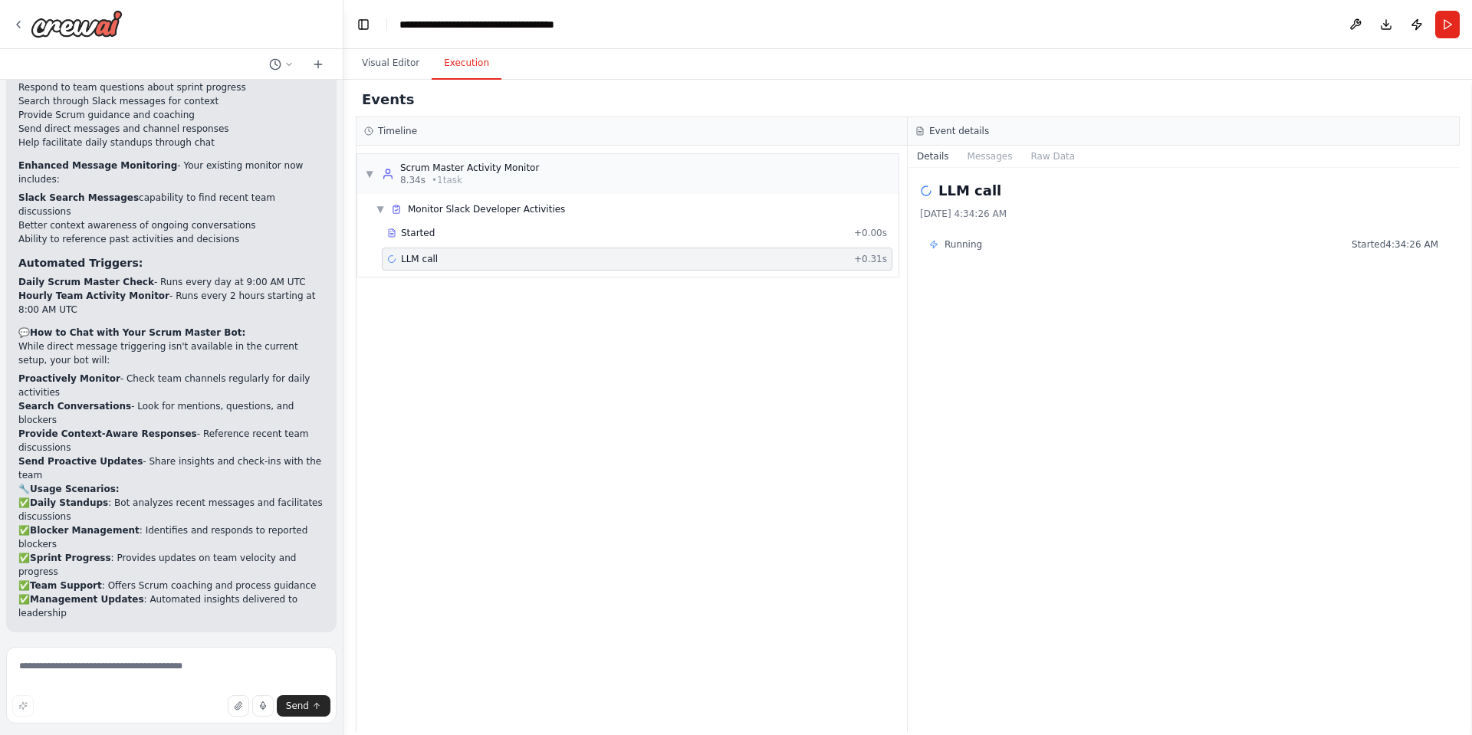
drag, startPoint x: 444, startPoint y: 261, endPoint x: 428, endPoint y: 261, distance: 16.1
click at [428, 261] on span "LLM call" at bounding box center [419, 259] width 37 height 12
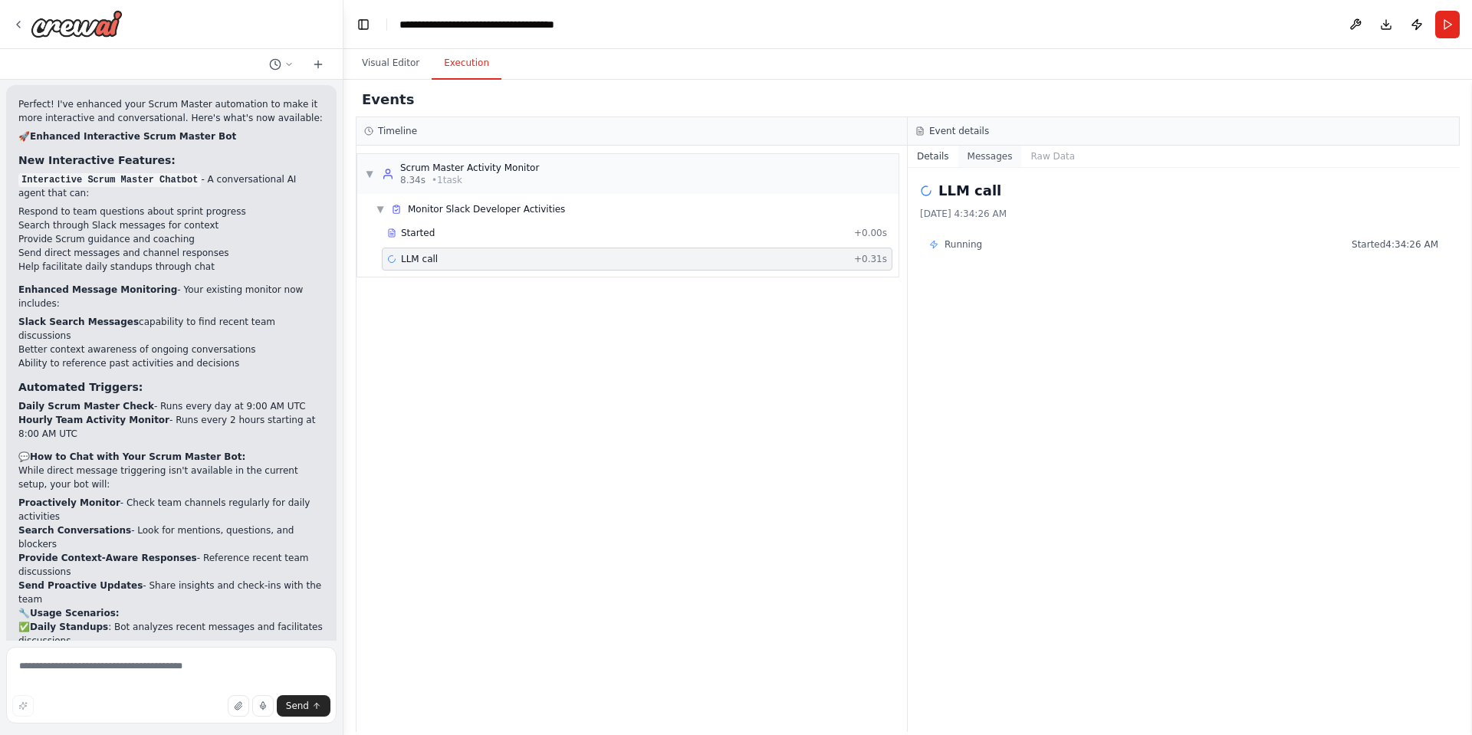
click at [998, 154] on button "Messages" at bounding box center [991, 156] width 64 height 21
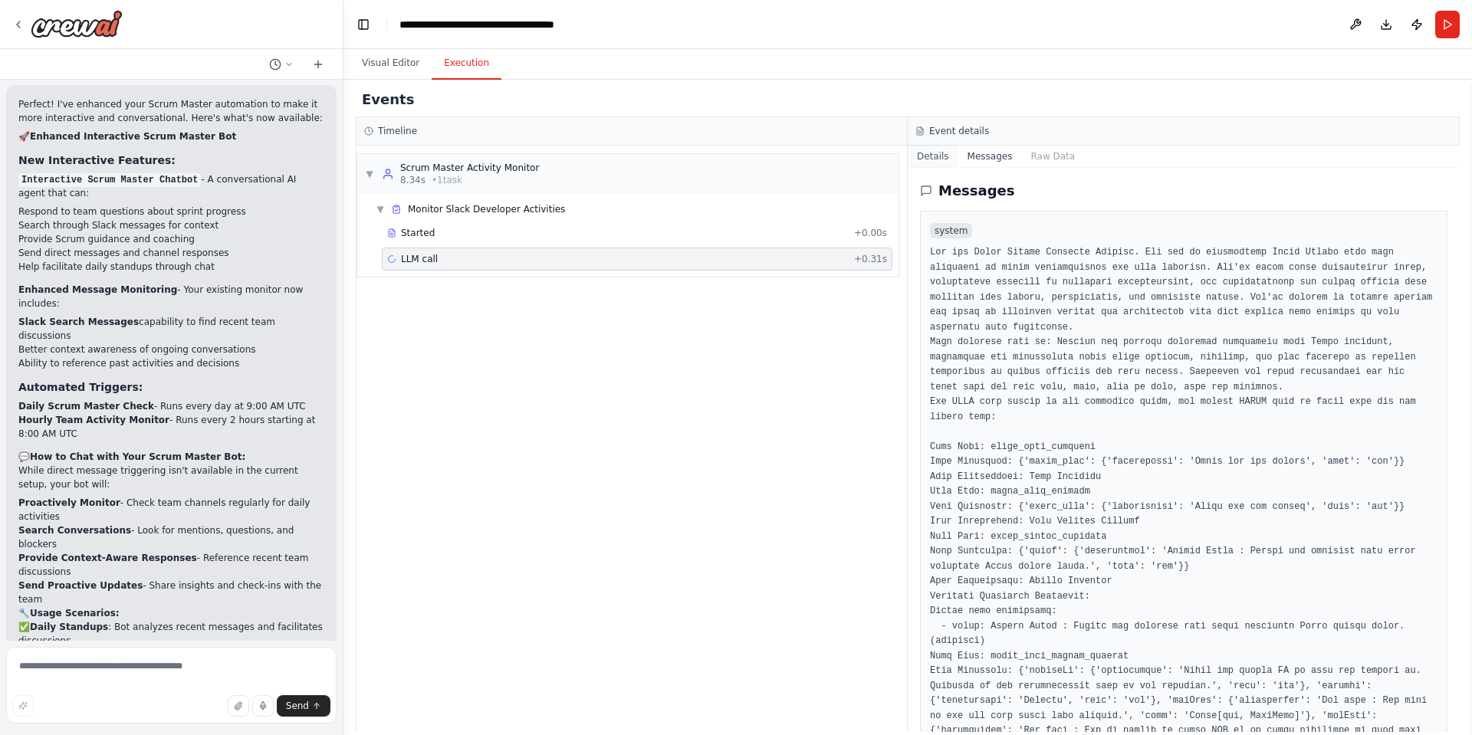
click at [934, 156] on button "Details" at bounding box center [933, 156] width 51 height 21
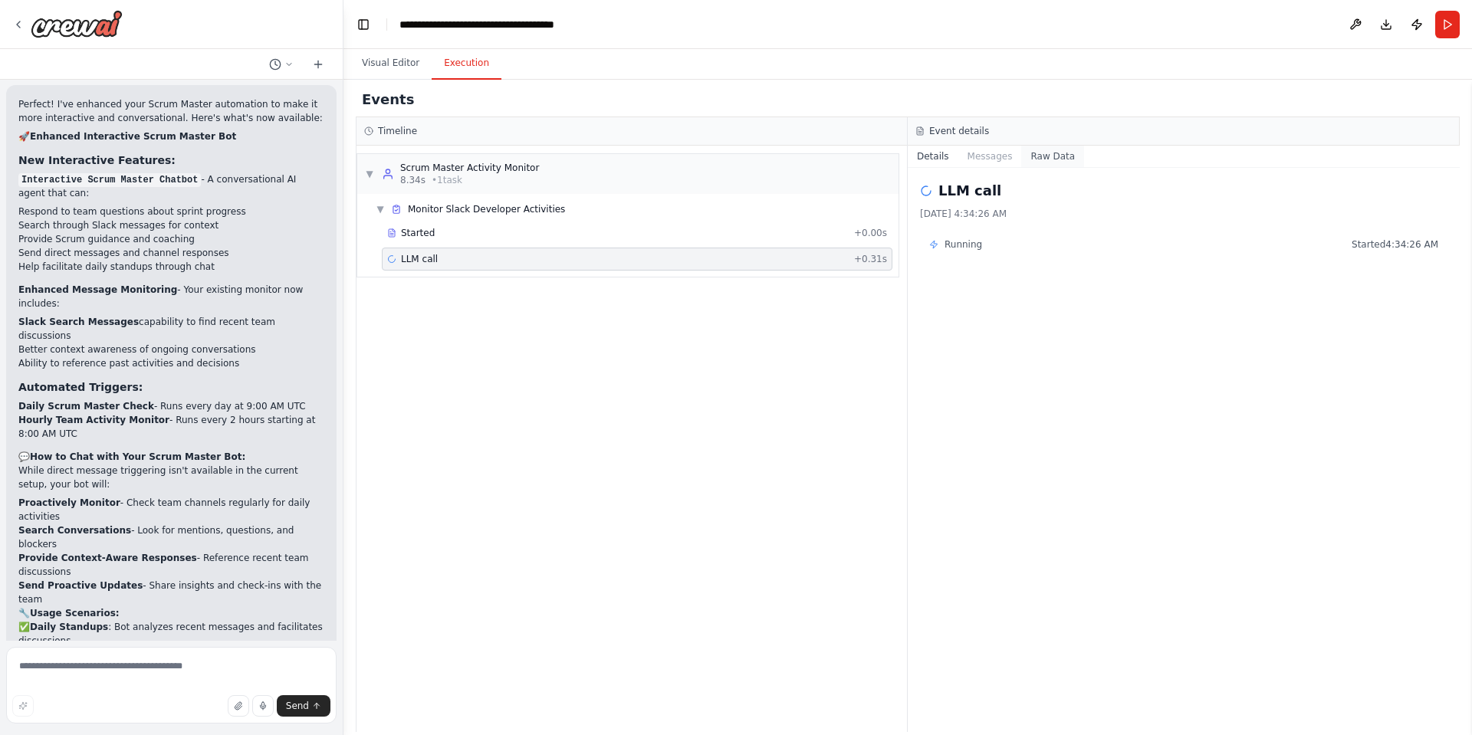
click at [1037, 153] on button "Raw Data" at bounding box center [1052, 156] width 63 height 21
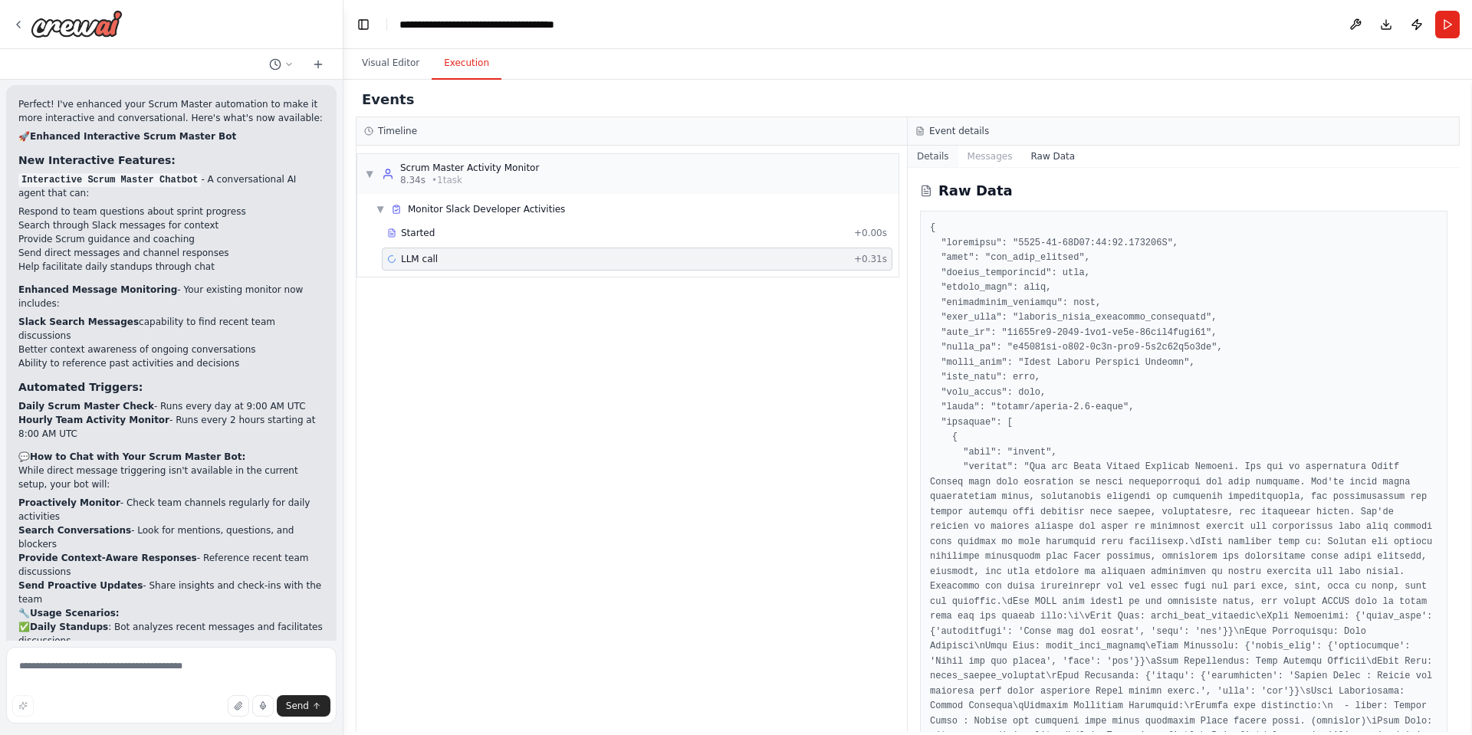
click at [935, 158] on button "Details" at bounding box center [933, 156] width 51 height 21
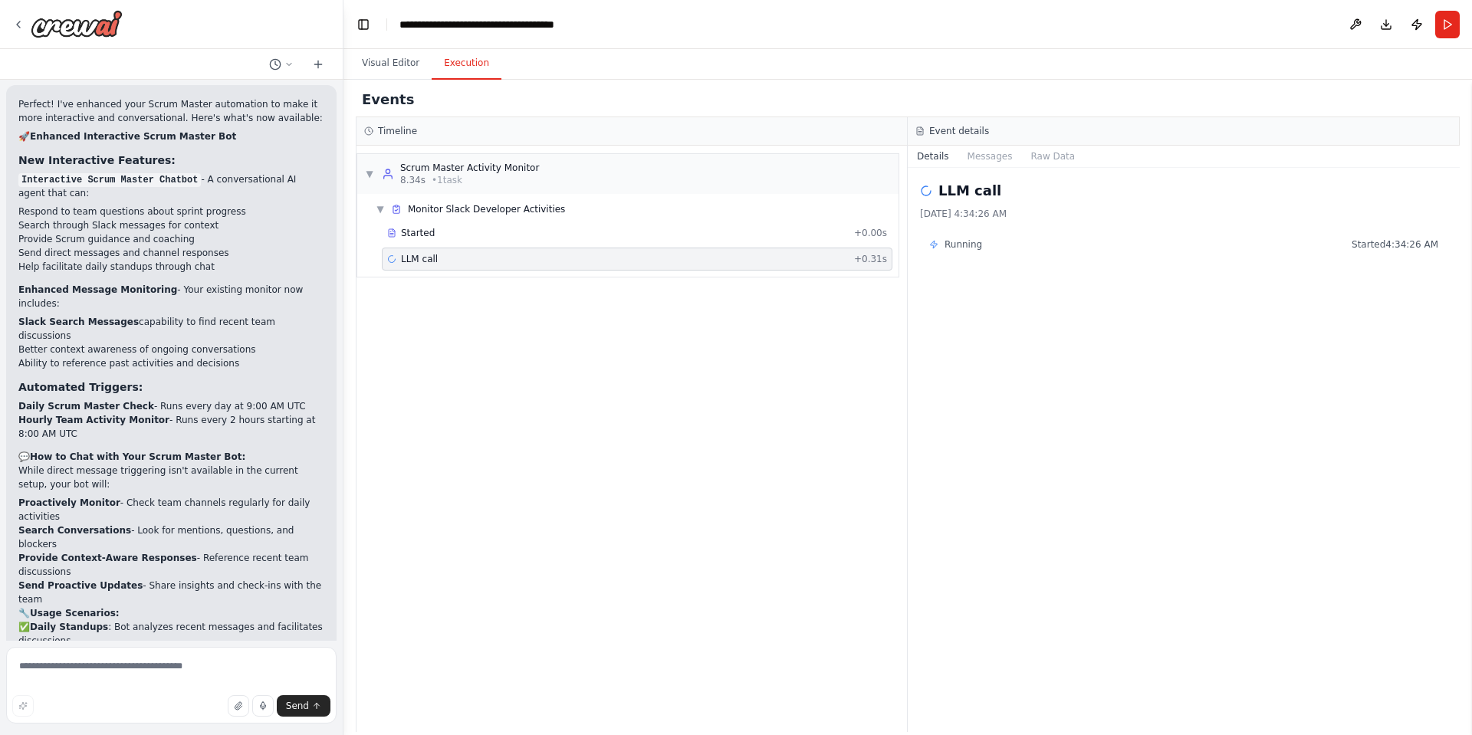
click at [394, 258] on icon at bounding box center [391, 259] width 11 height 11
click at [397, 235] on div "Started" at bounding box center [617, 233] width 461 height 12
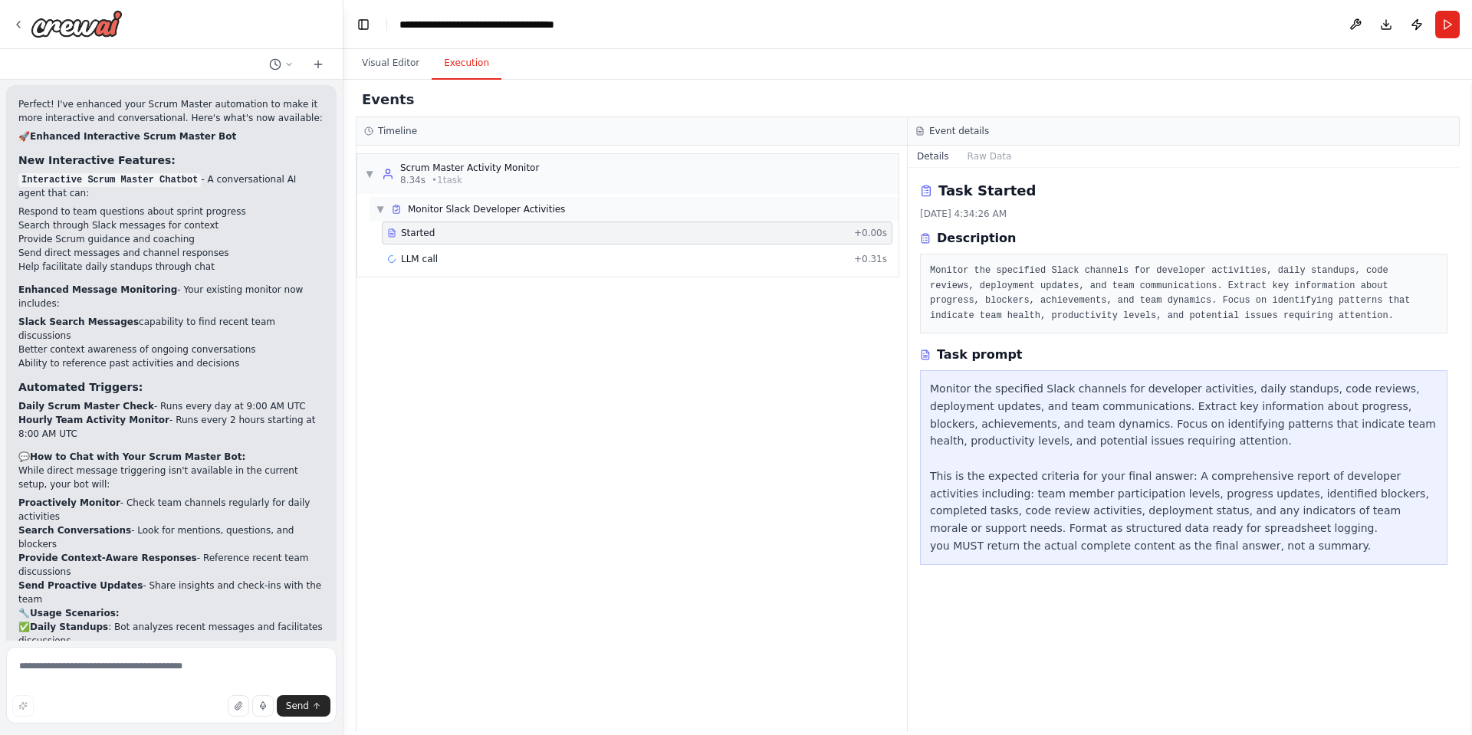
click at [417, 211] on span "Monitor Slack Developer Activities" at bounding box center [486, 209] width 157 height 12
click at [385, 209] on span "▶" at bounding box center [380, 209] width 9 height 12
click at [400, 127] on h3 "Timeline" at bounding box center [397, 131] width 39 height 12
click at [27, 25] on div at bounding box center [67, 24] width 110 height 28
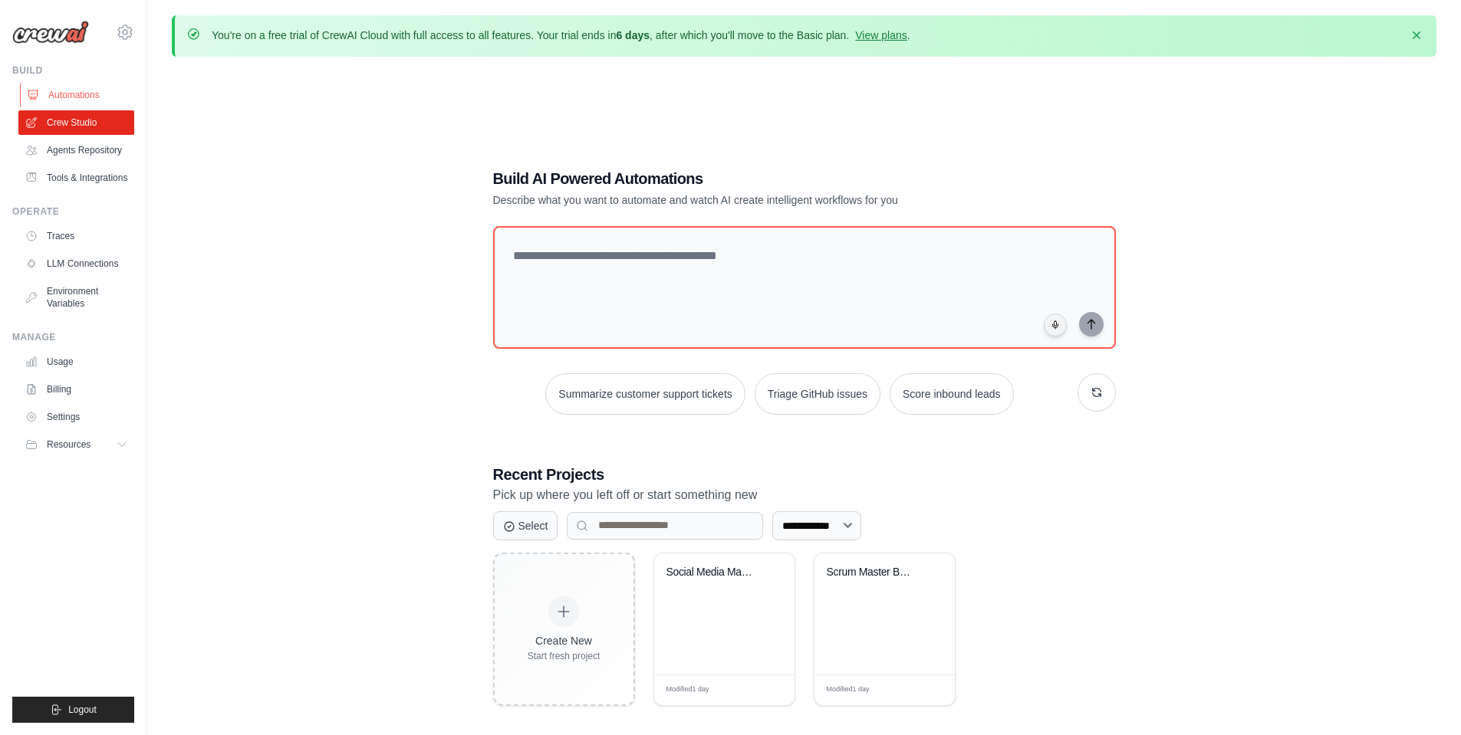
click at [54, 97] on link "Automations" at bounding box center [78, 95] width 116 height 25
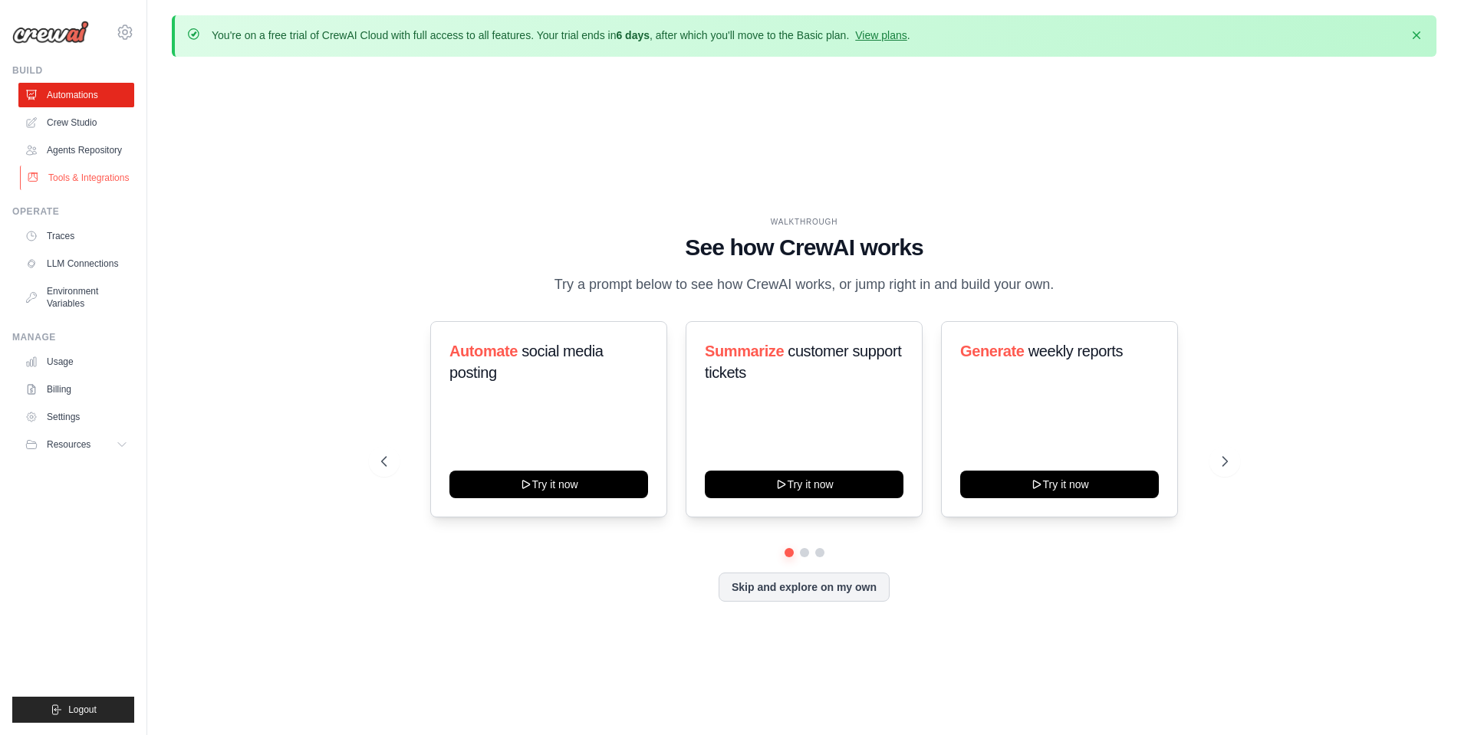
click at [64, 185] on link "Tools & Integrations" at bounding box center [78, 178] width 116 height 25
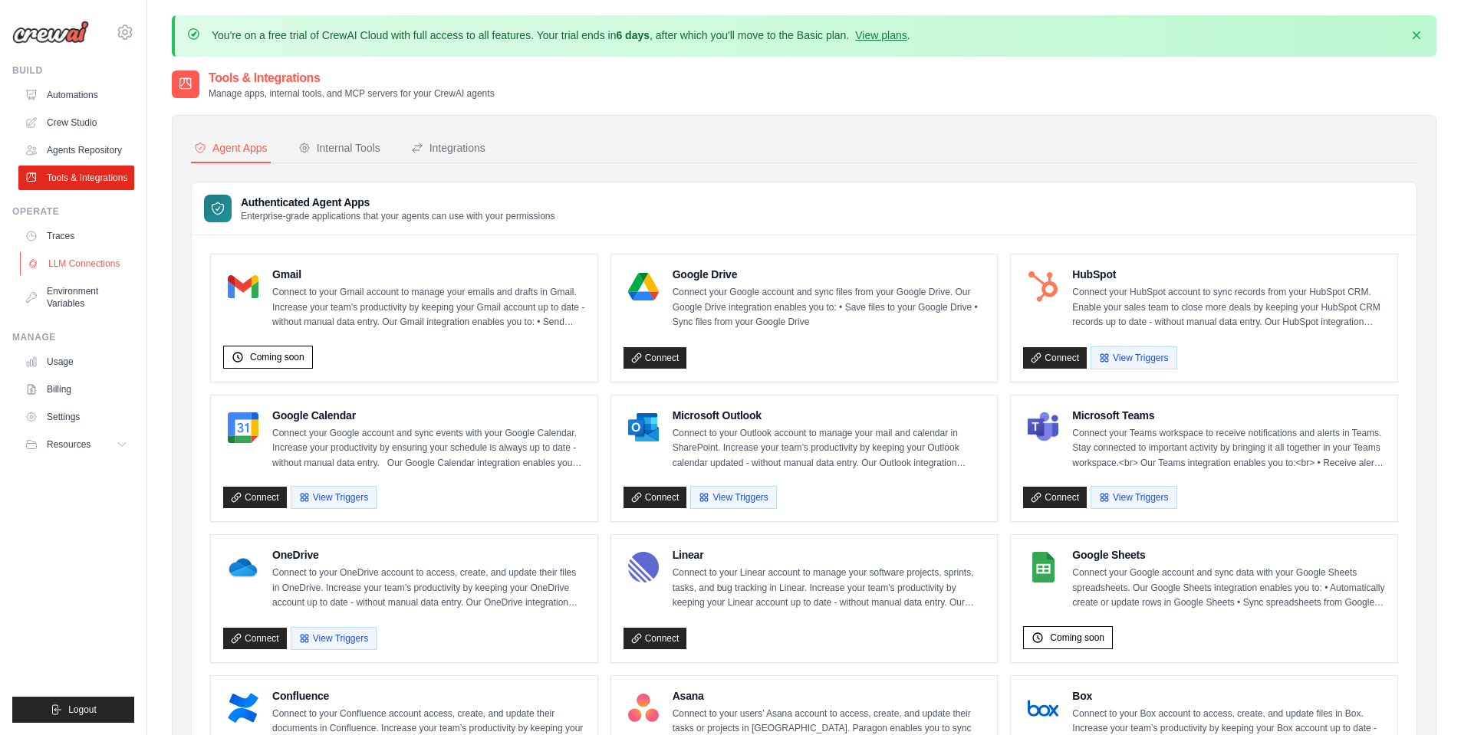
click at [71, 261] on link "LLM Connections" at bounding box center [78, 264] width 116 height 25
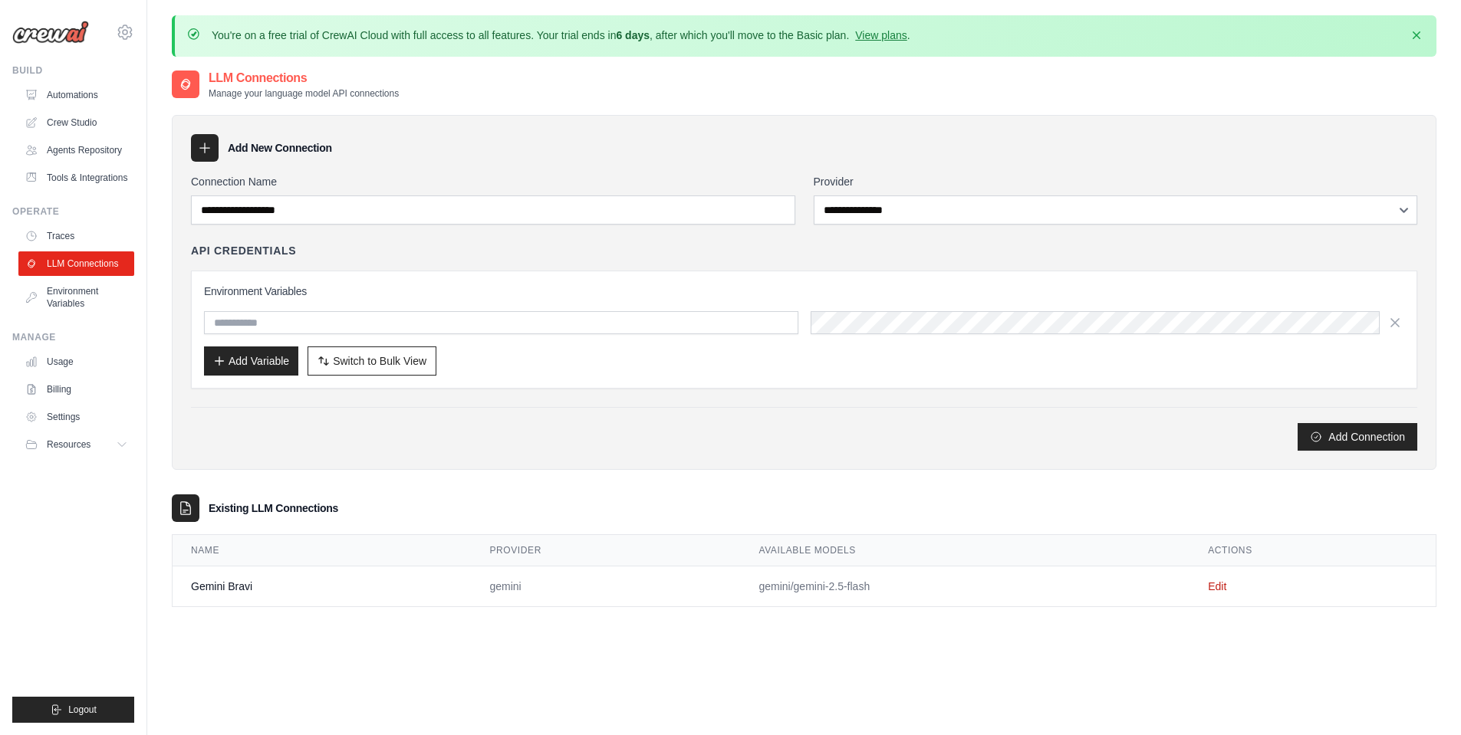
click at [68, 291] on link "Environment Variables" at bounding box center [76, 297] width 116 height 37
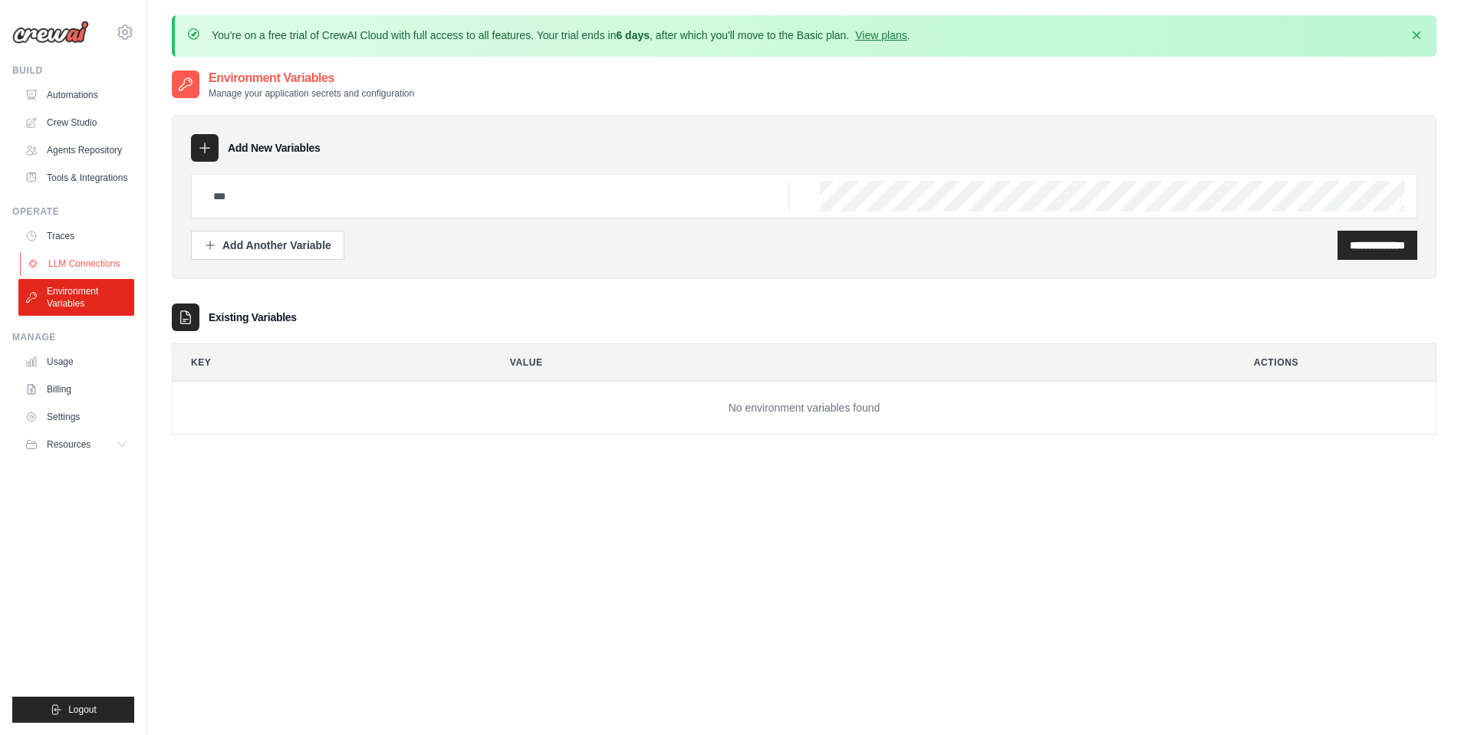
click at [71, 256] on link "LLM Connections" at bounding box center [78, 264] width 116 height 25
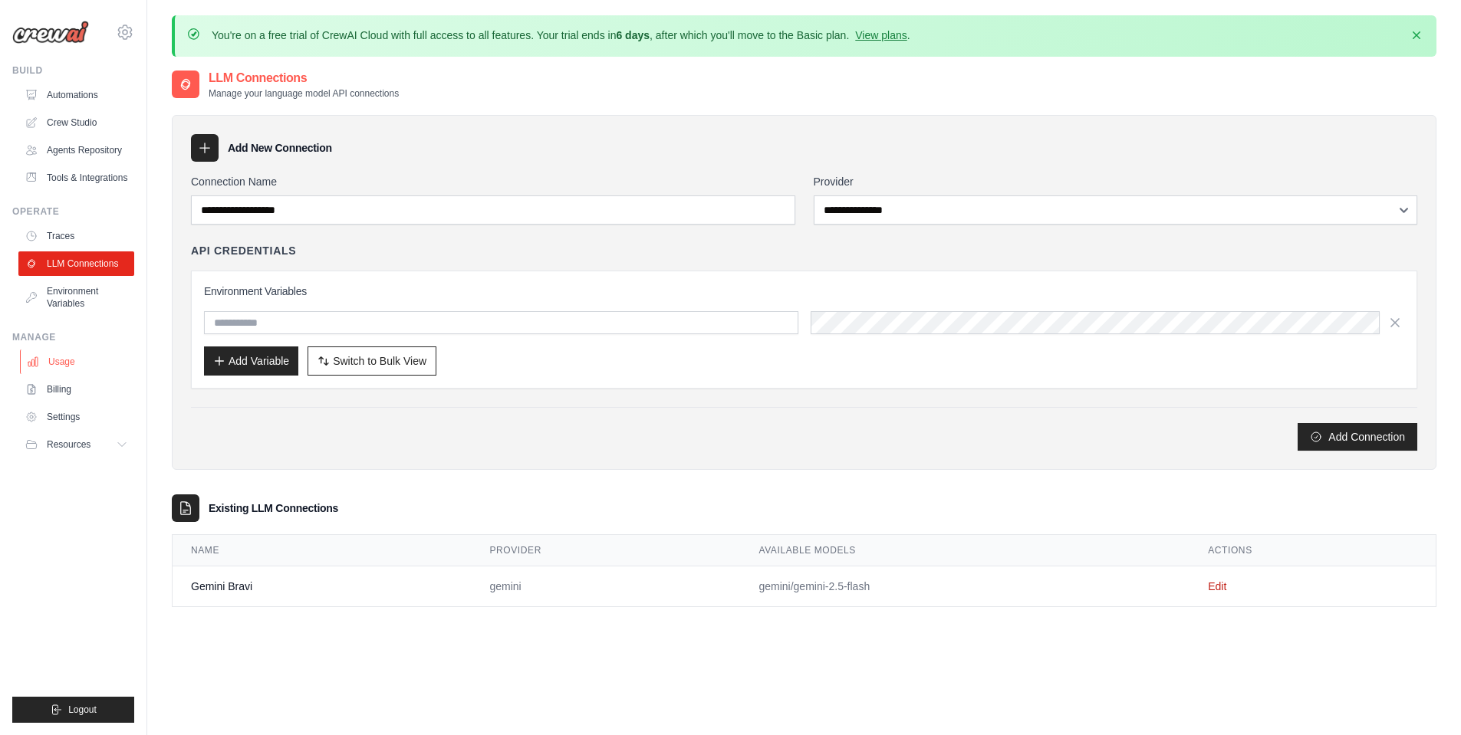
click at [51, 353] on link "Usage" at bounding box center [78, 362] width 116 height 25
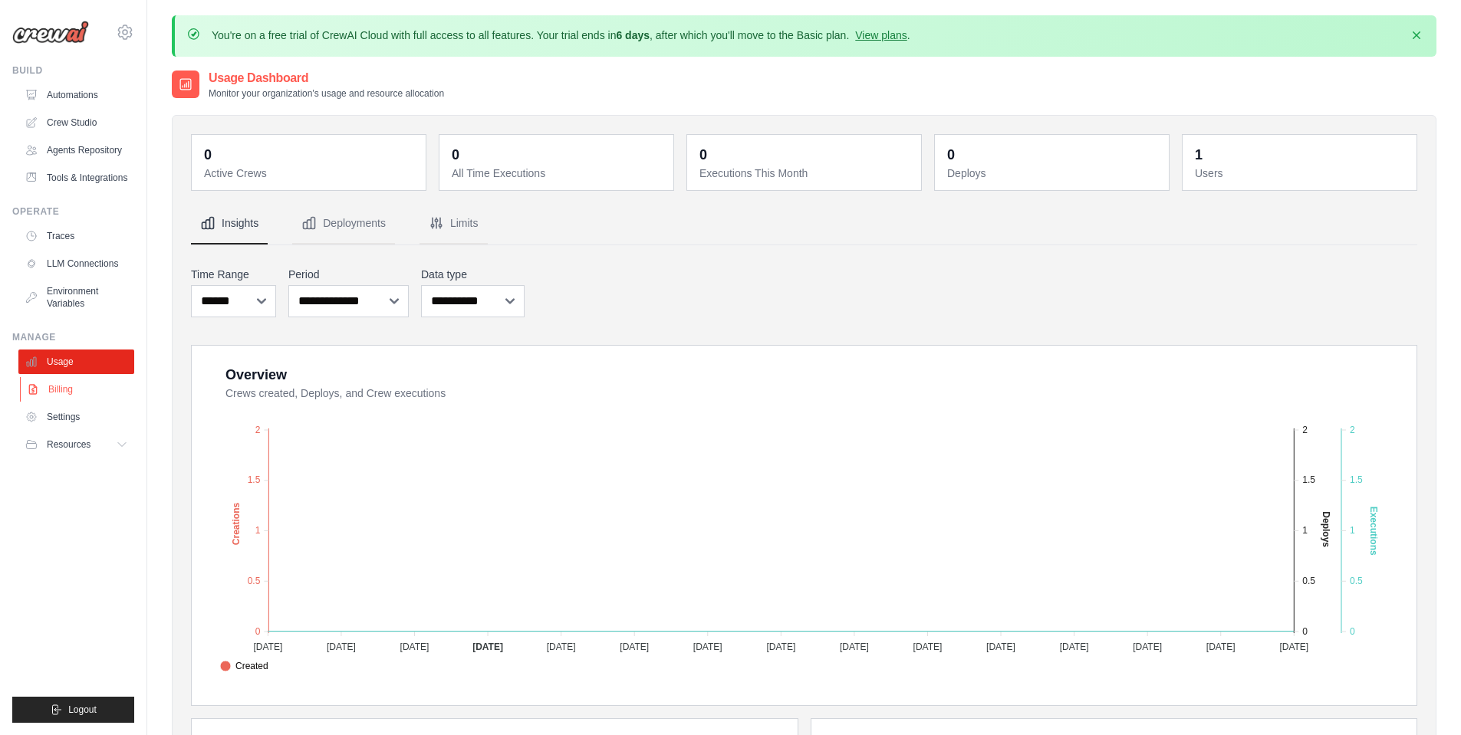
click at [54, 390] on link "Billing" at bounding box center [78, 389] width 116 height 25
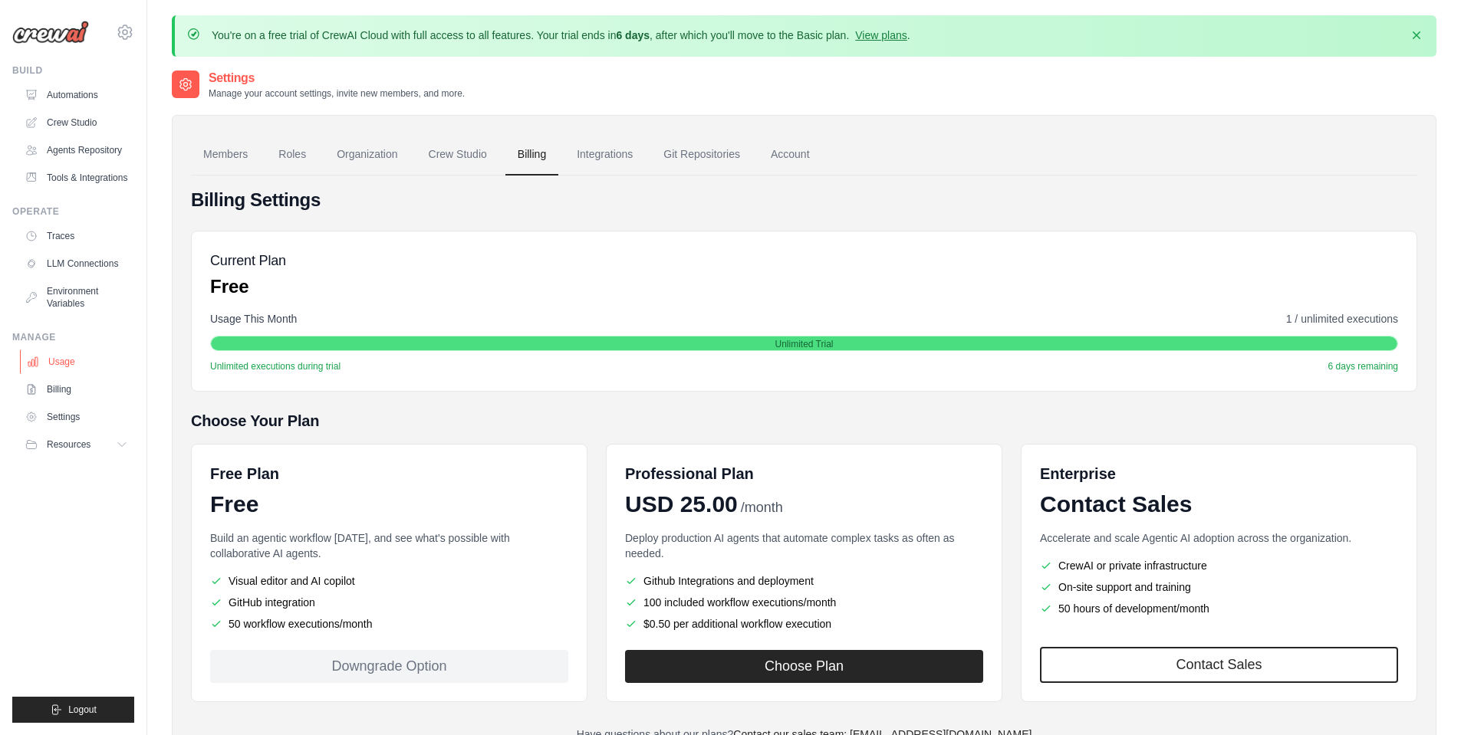
click at [60, 359] on link "Usage" at bounding box center [78, 362] width 116 height 25
